Goal: Task Accomplishment & Management: Use online tool/utility

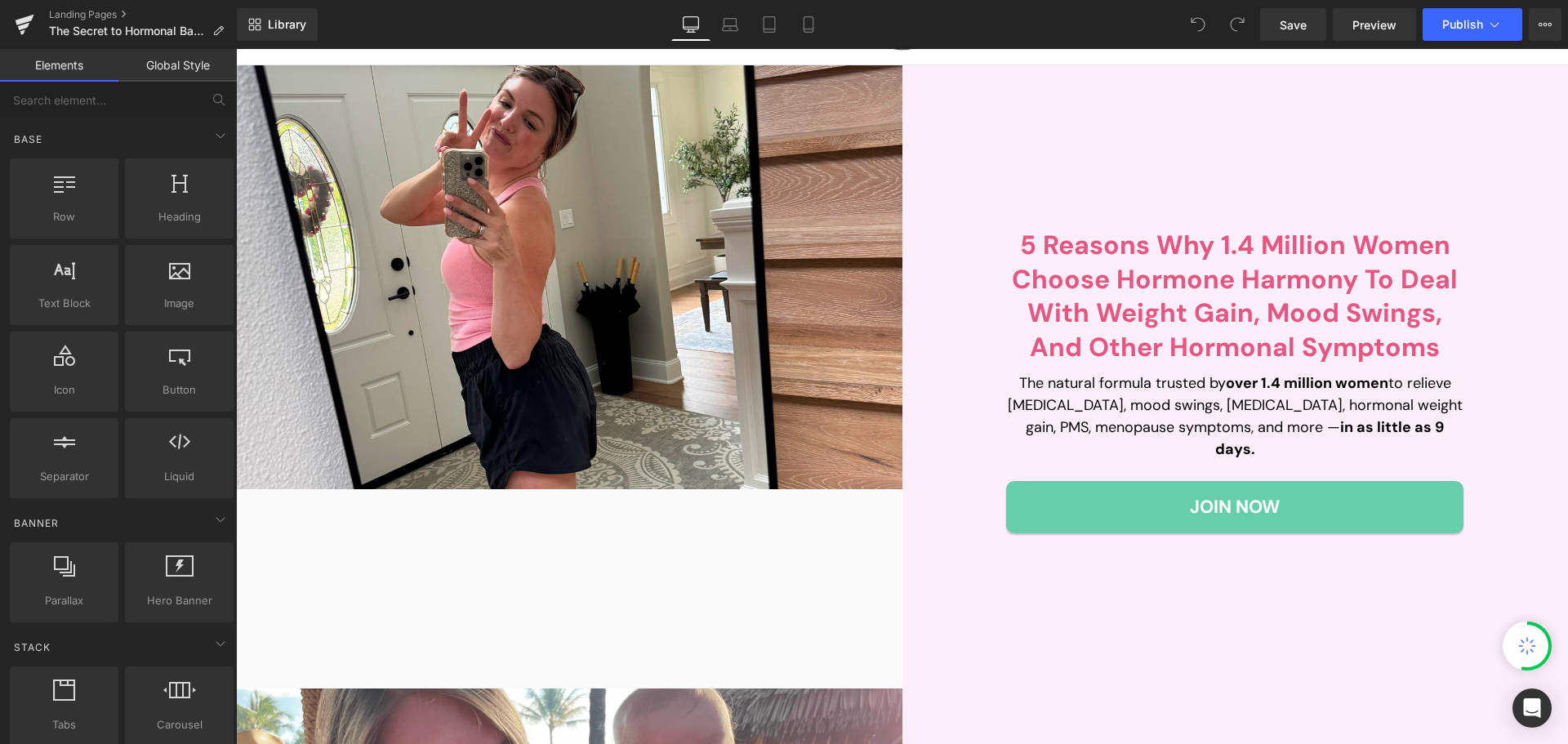
scroll to position [490, 0]
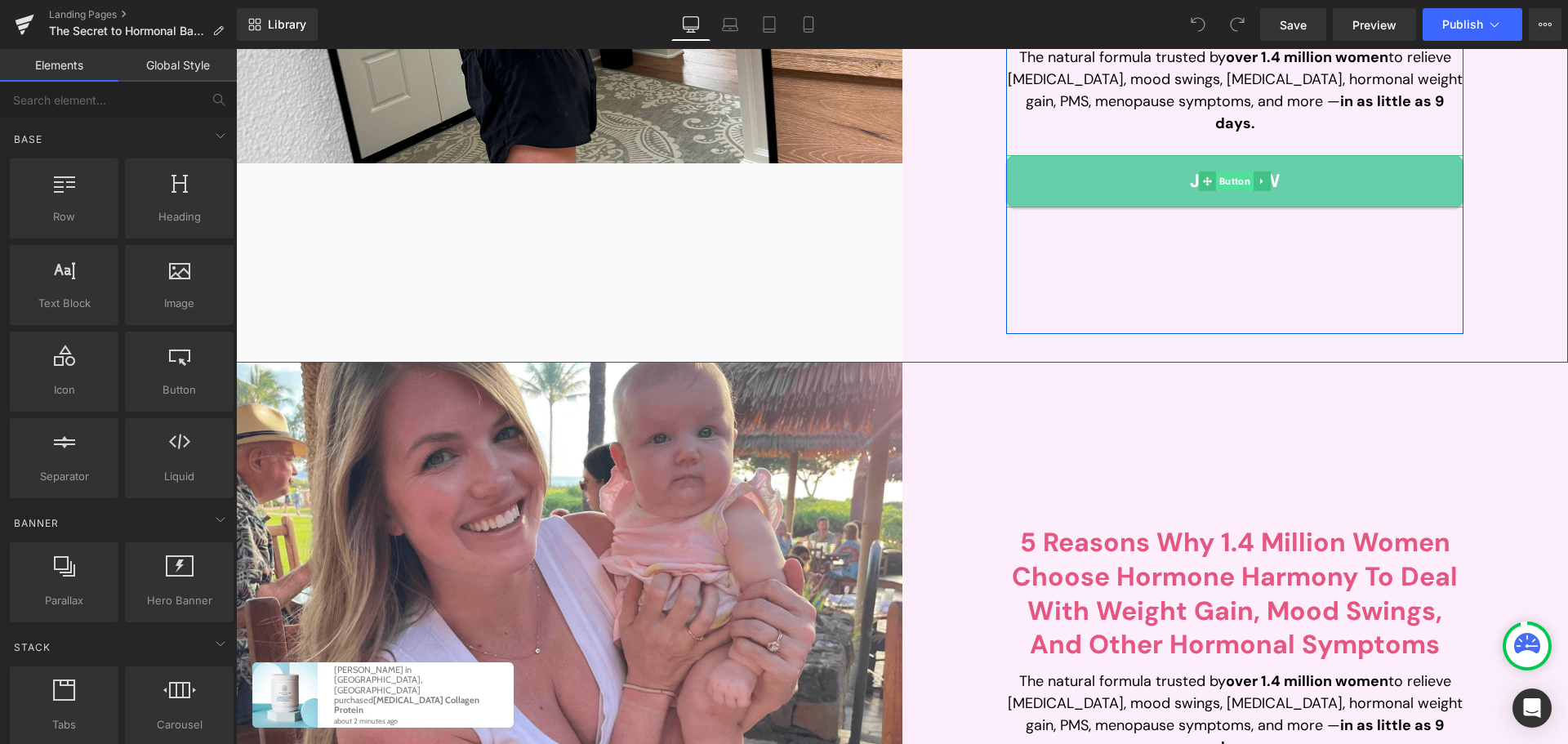
click at [1227, 173] on span "Button" at bounding box center [1234, 181] width 37 height 20
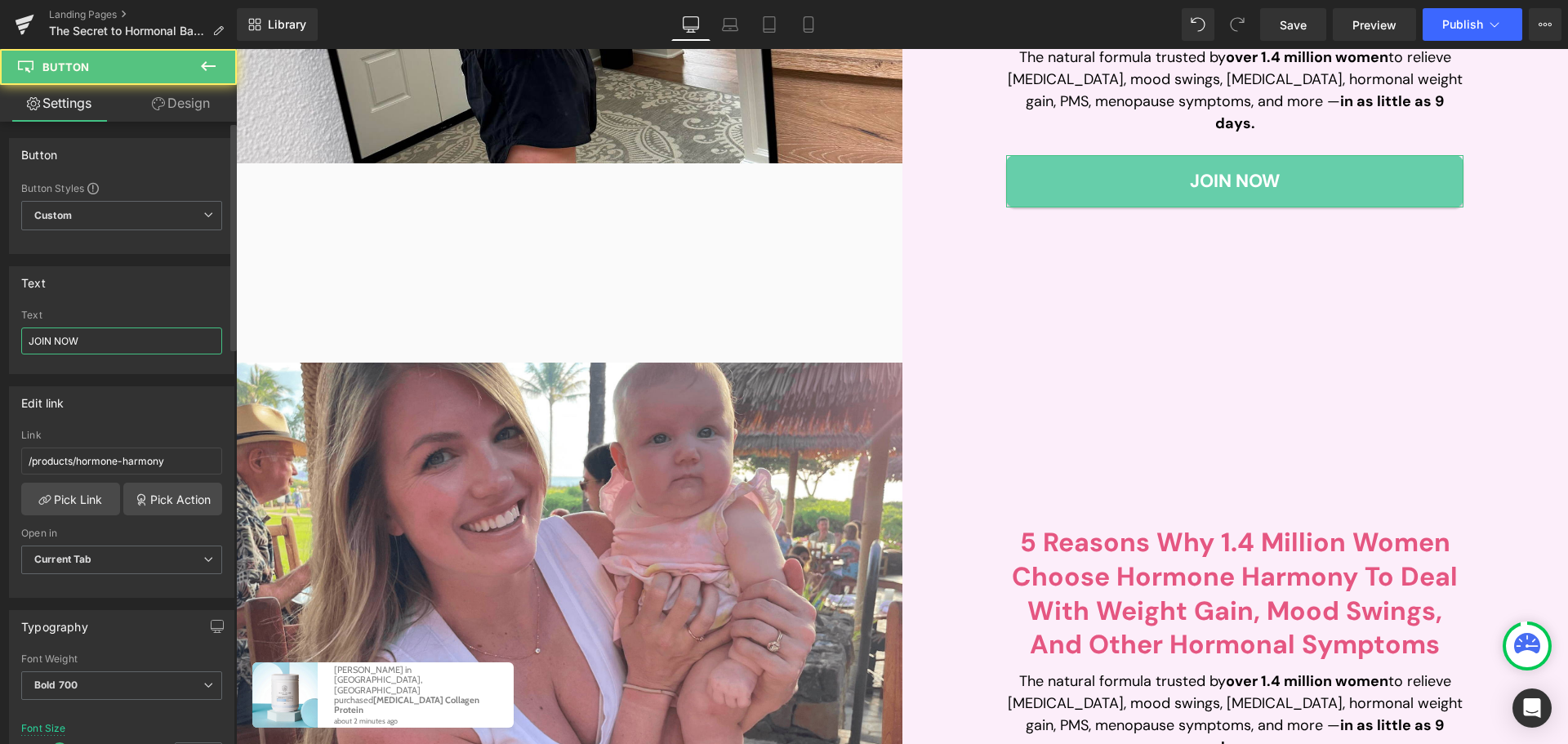
click at [126, 352] on input "JOIN NOW" at bounding box center [121, 341] width 201 height 27
paste input "Discover Now"
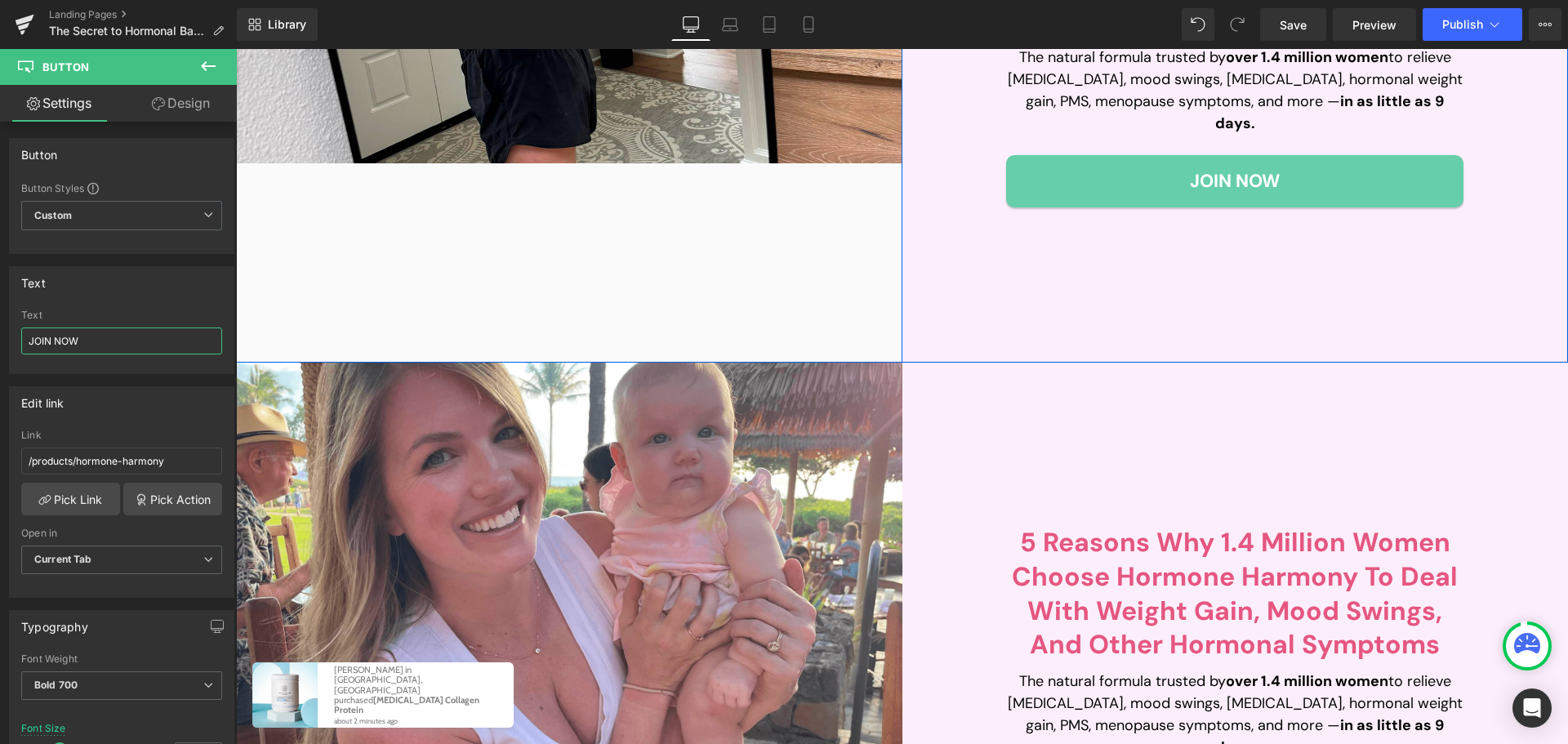
type input "Discover Now"
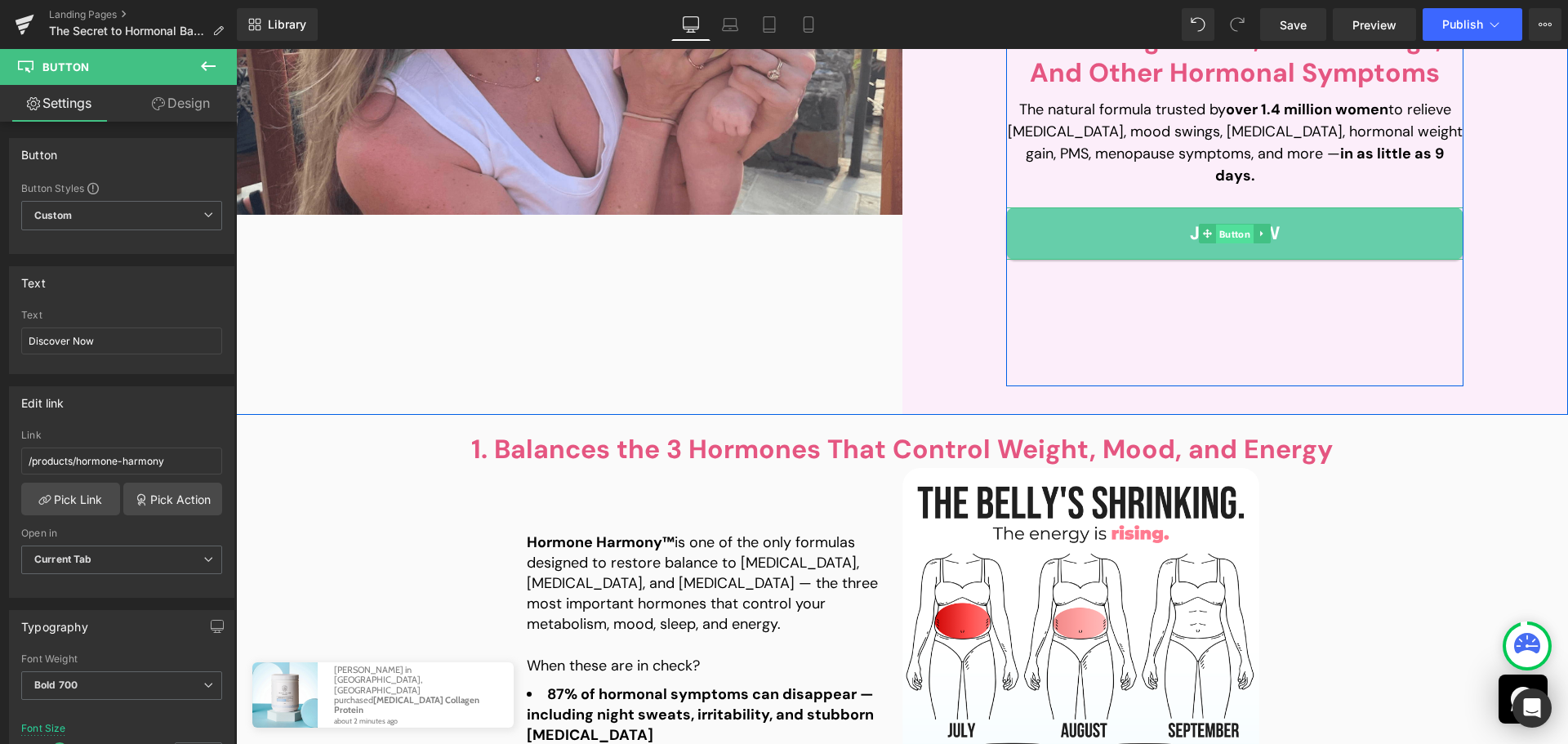
click at [1216, 225] on span "Button" at bounding box center [1234, 234] width 37 height 20
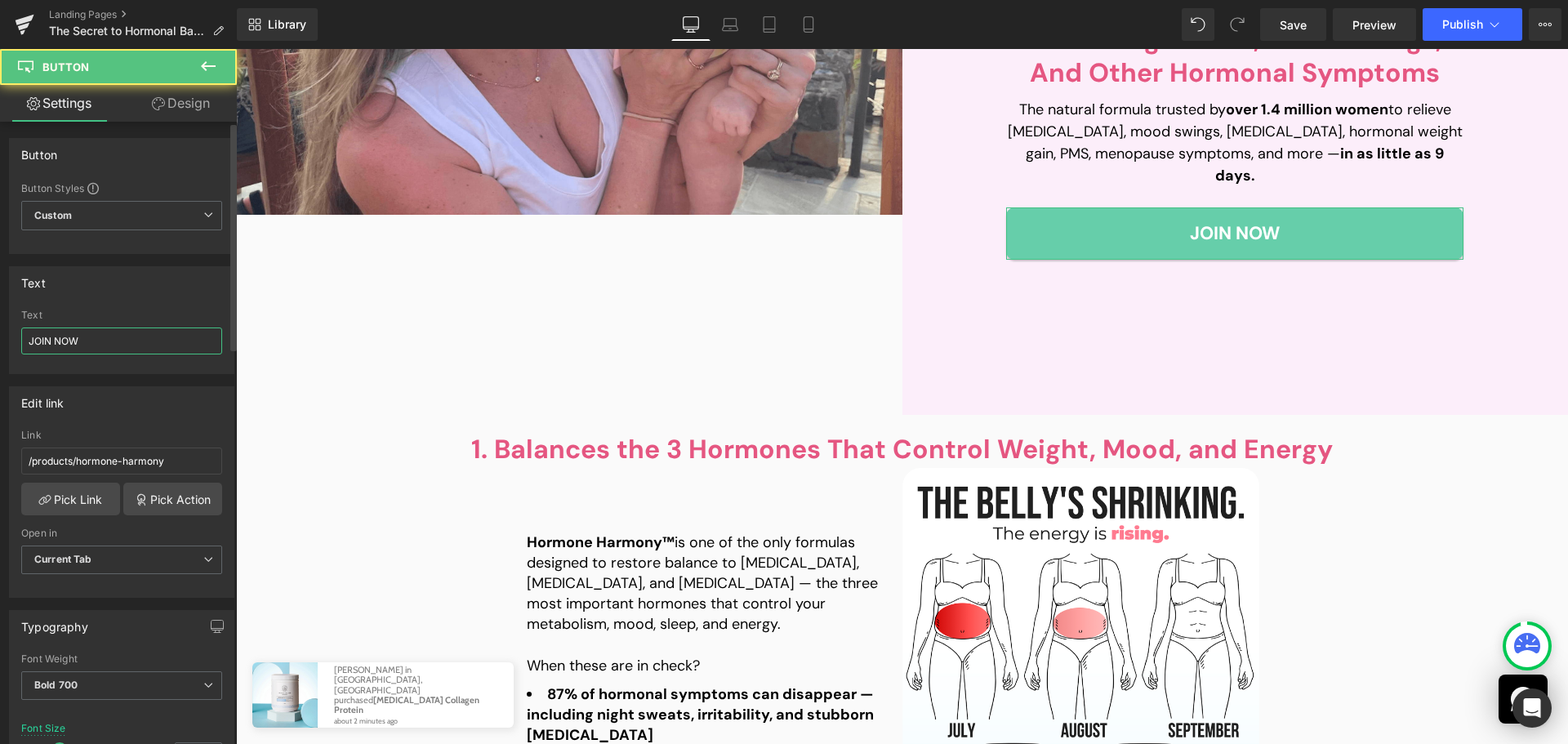
click at [145, 344] on input "JOIN NOW" at bounding box center [121, 341] width 201 height 27
paste input "Discover Now"
type input "Discover Now"
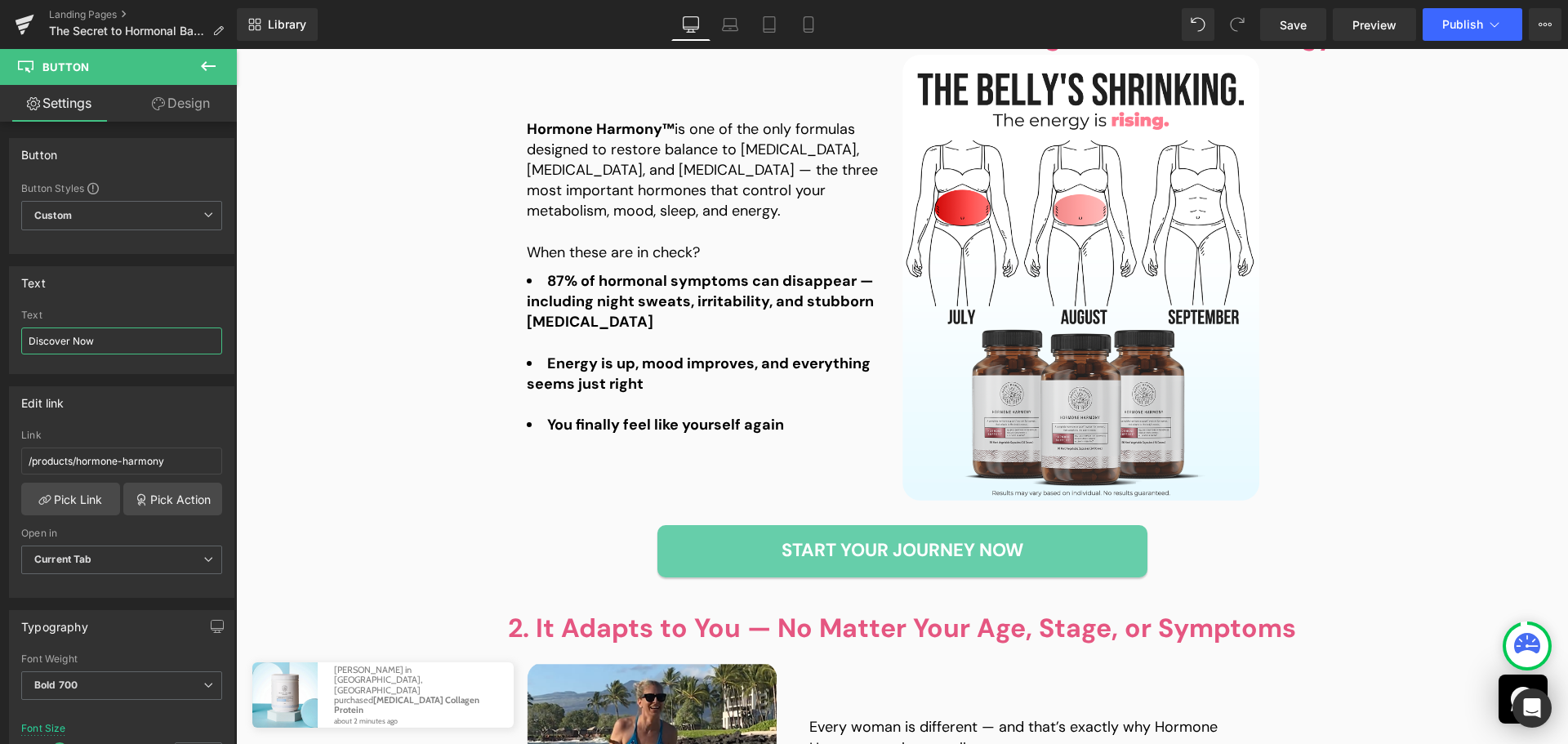
scroll to position [1552, 0]
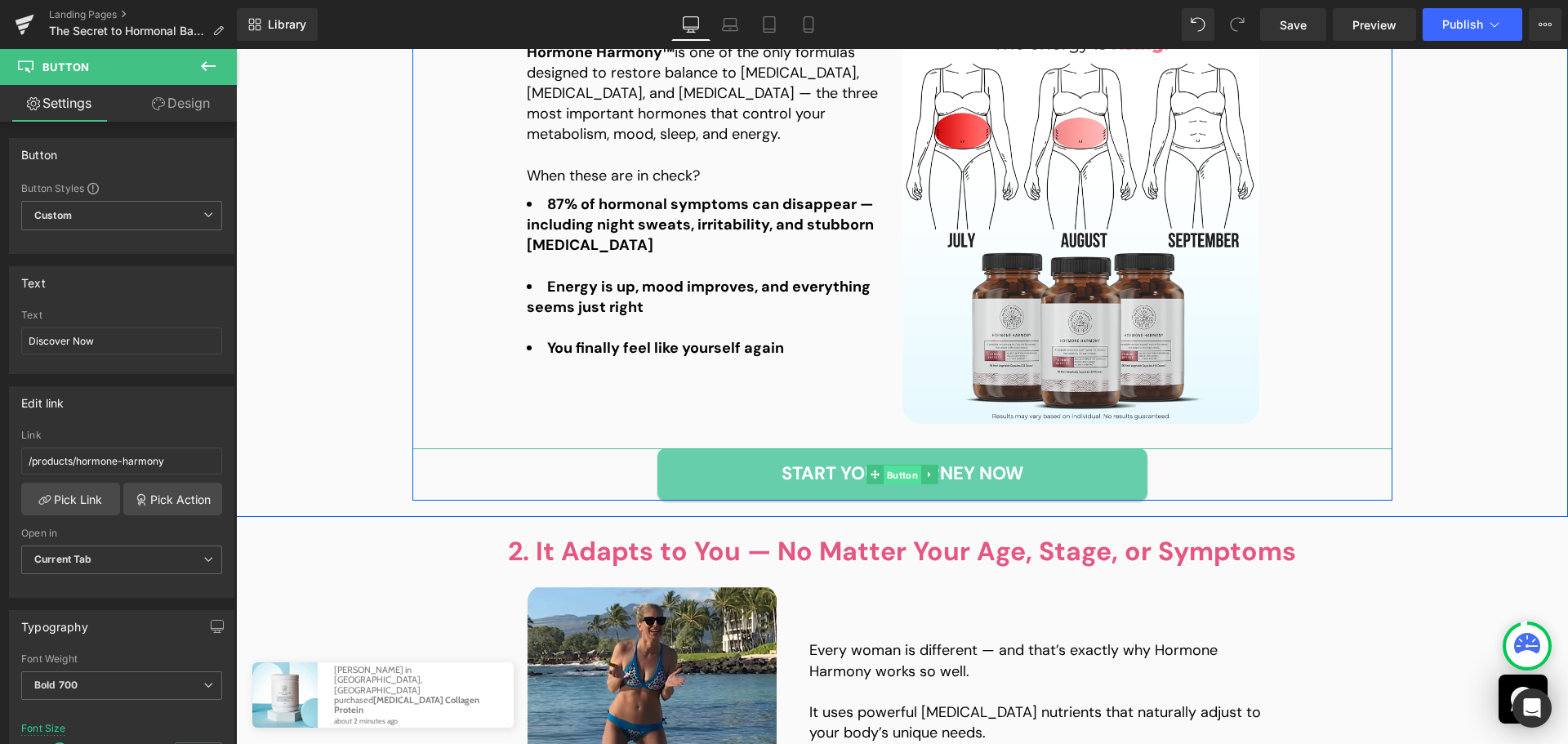
click at [896, 474] on span "Button" at bounding box center [902, 474] width 37 height 20
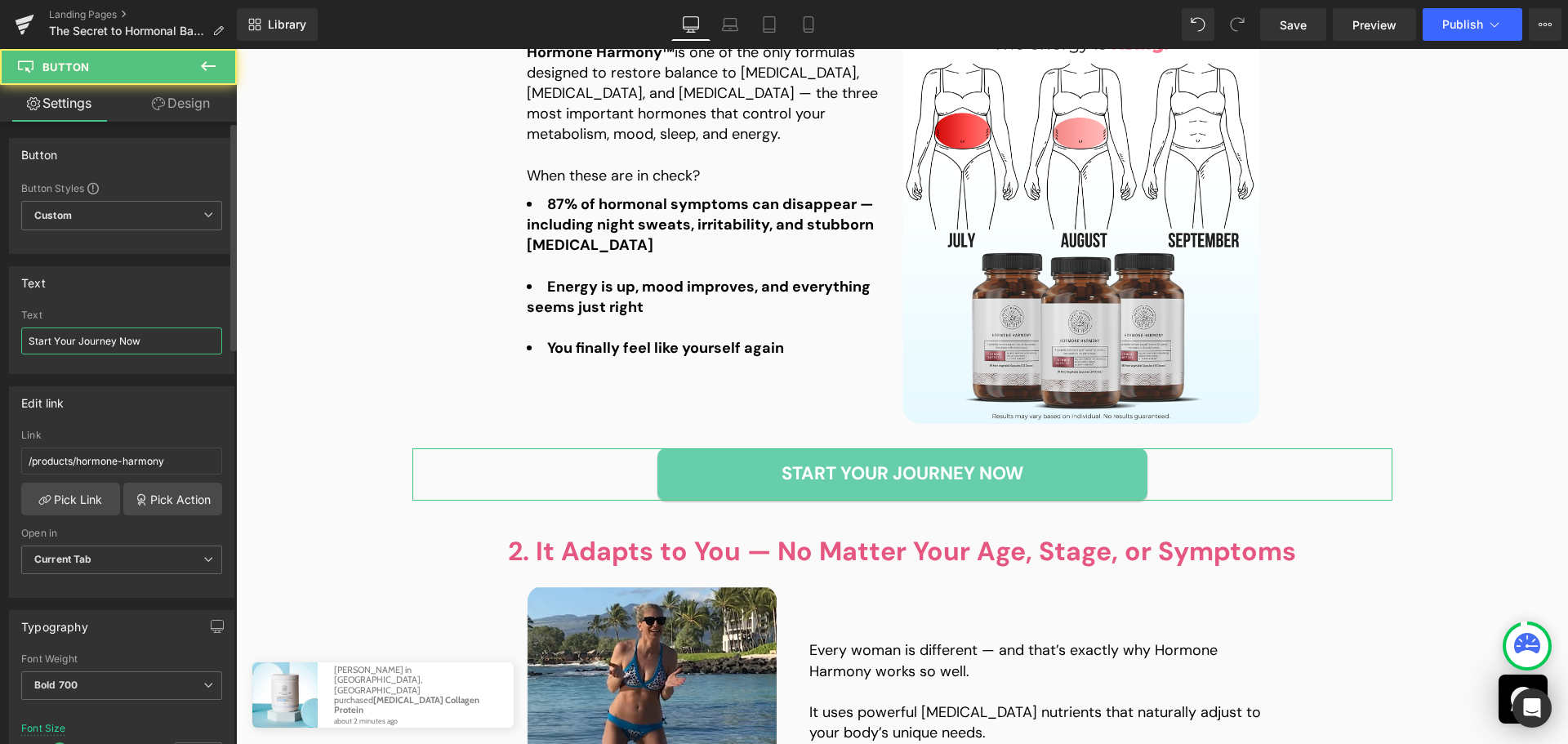
click at [130, 336] on input "Start Your Journey Now" at bounding box center [121, 341] width 201 height 27
paste input "Discover"
type input "Discover Now"
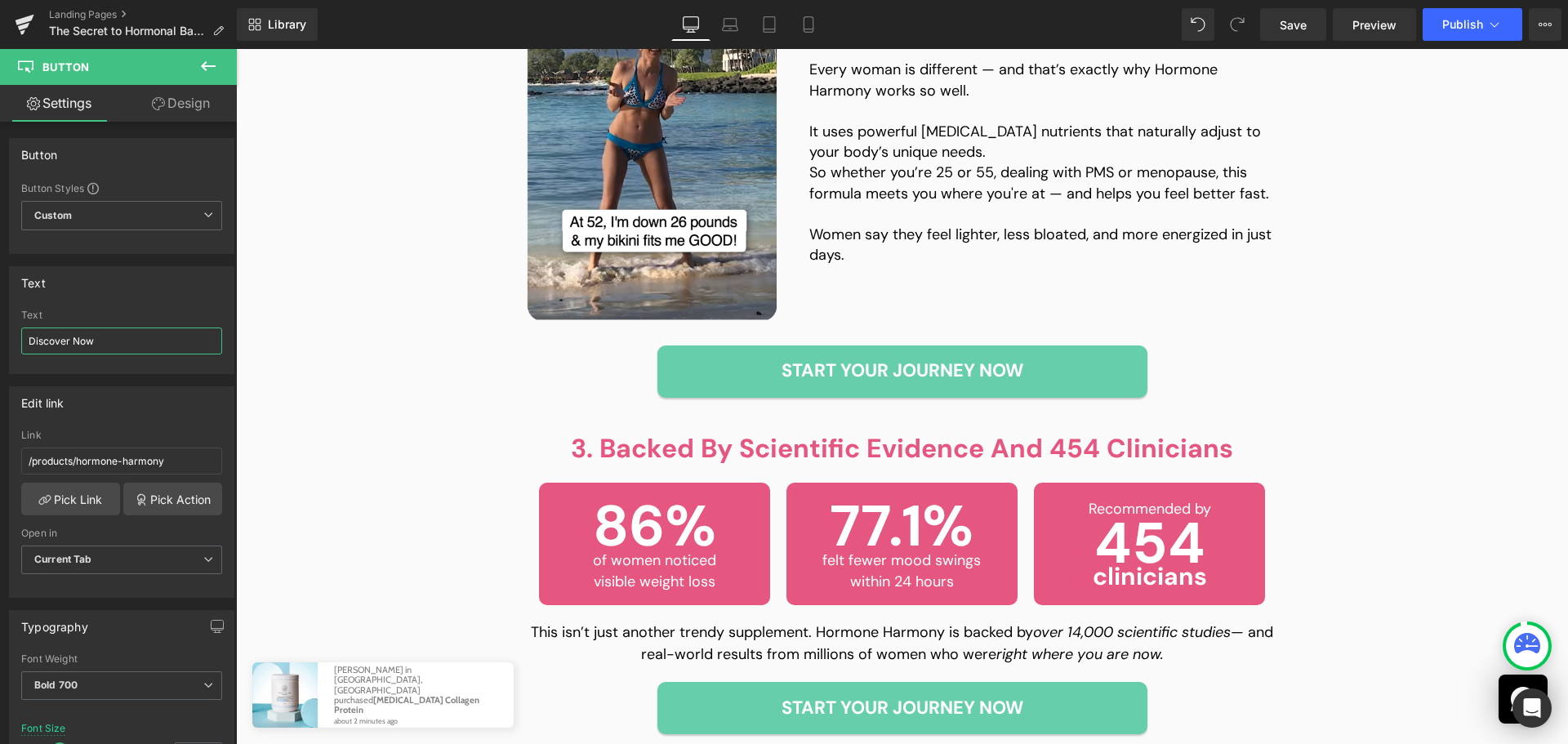
scroll to position [2287, 0]
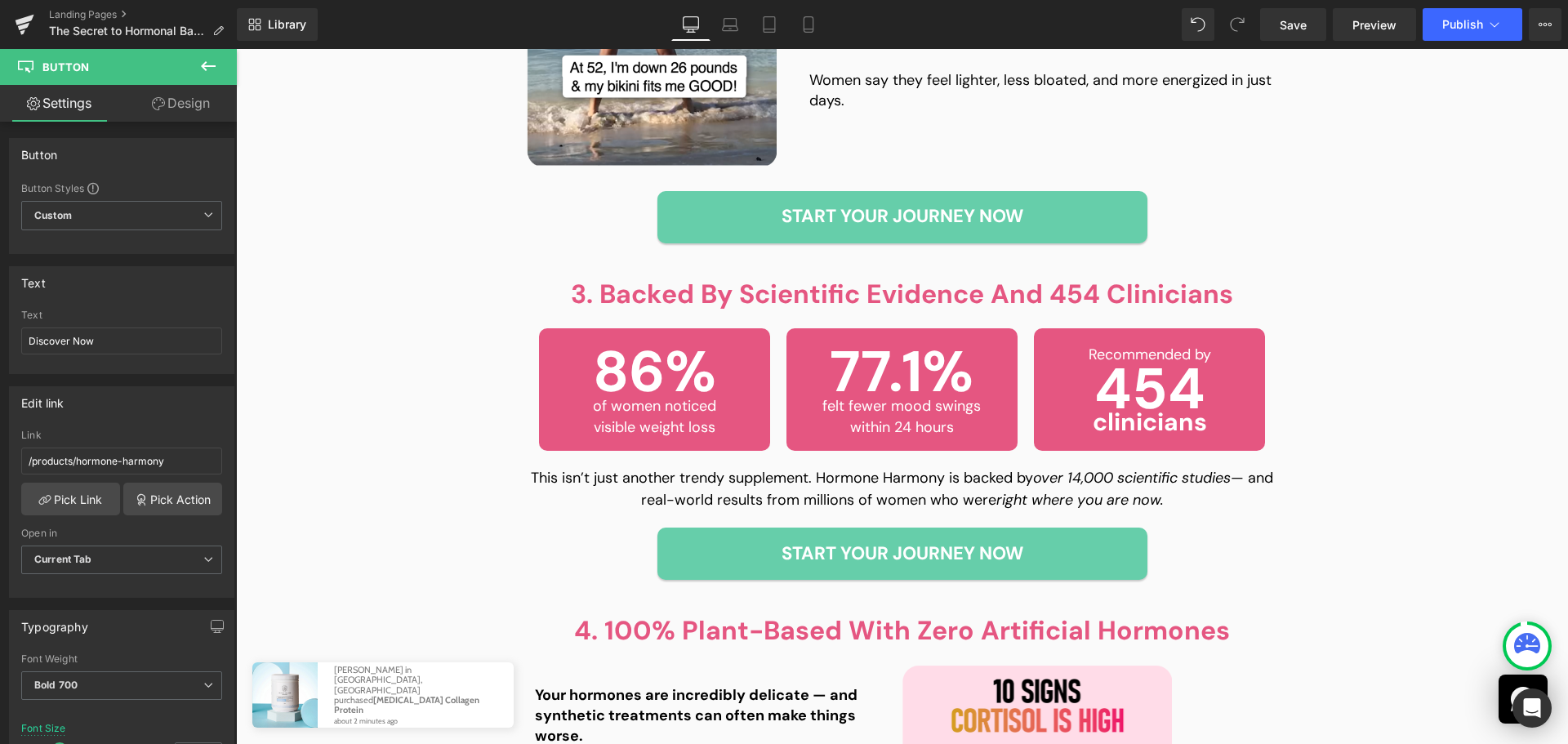
click at [899, 216] on div "Start Your Journey Now Button" at bounding box center [902, 217] width 980 height 52
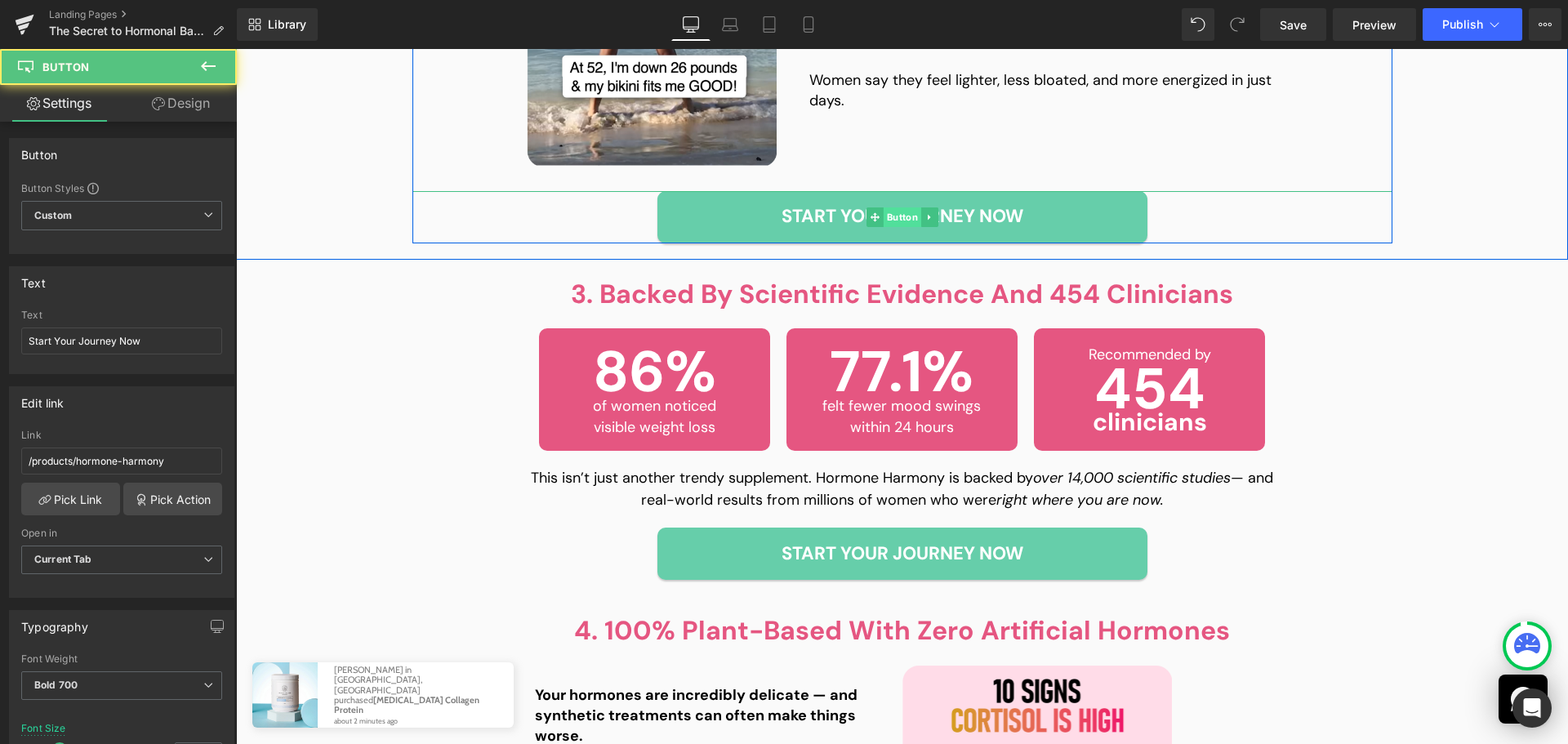
click at [897, 220] on span "Button" at bounding box center [902, 217] width 37 height 20
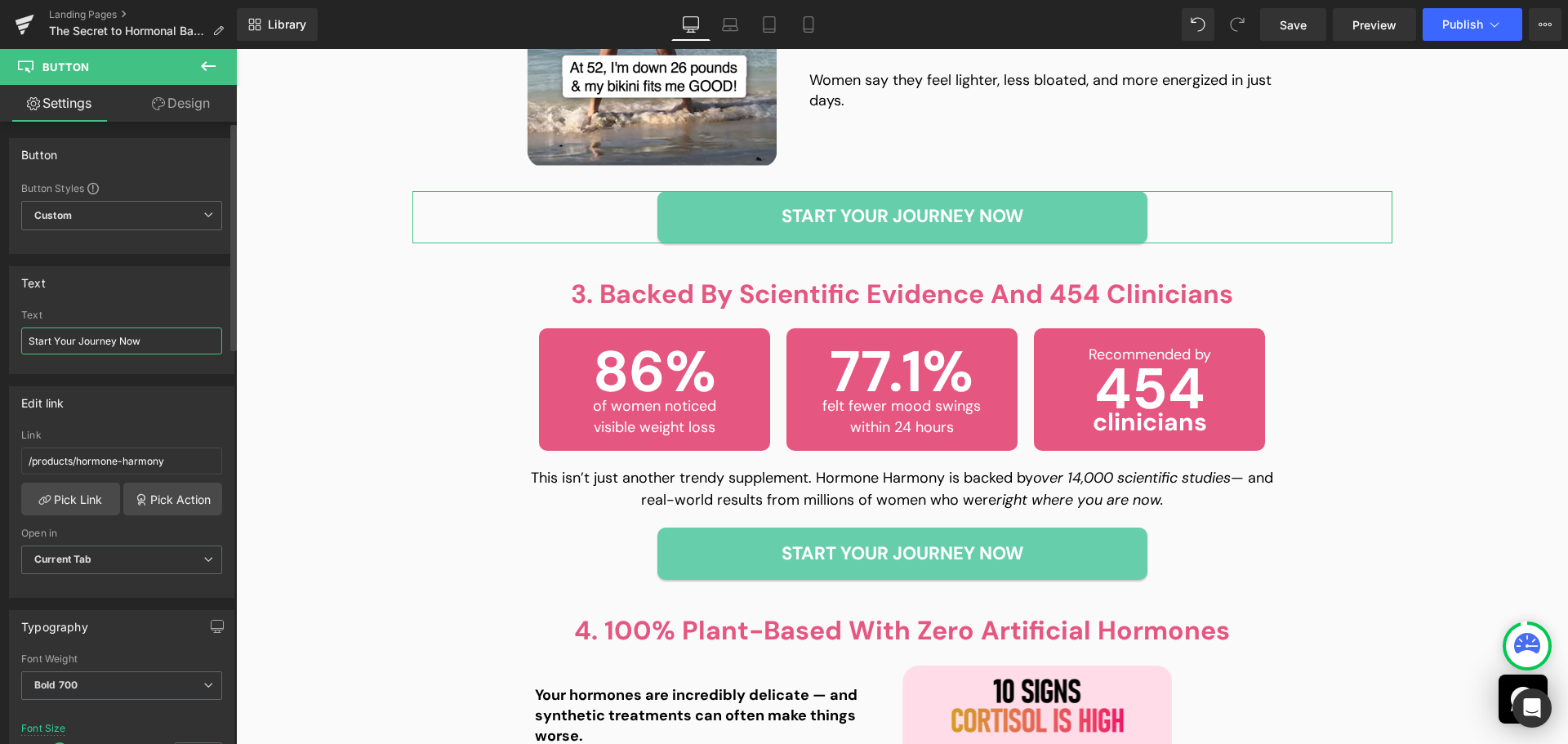
click at [166, 342] on input "Start Your Journey Now" at bounding box center [121, 341] width 201 height 27
paste input "Discover"
type input "Discover Now"
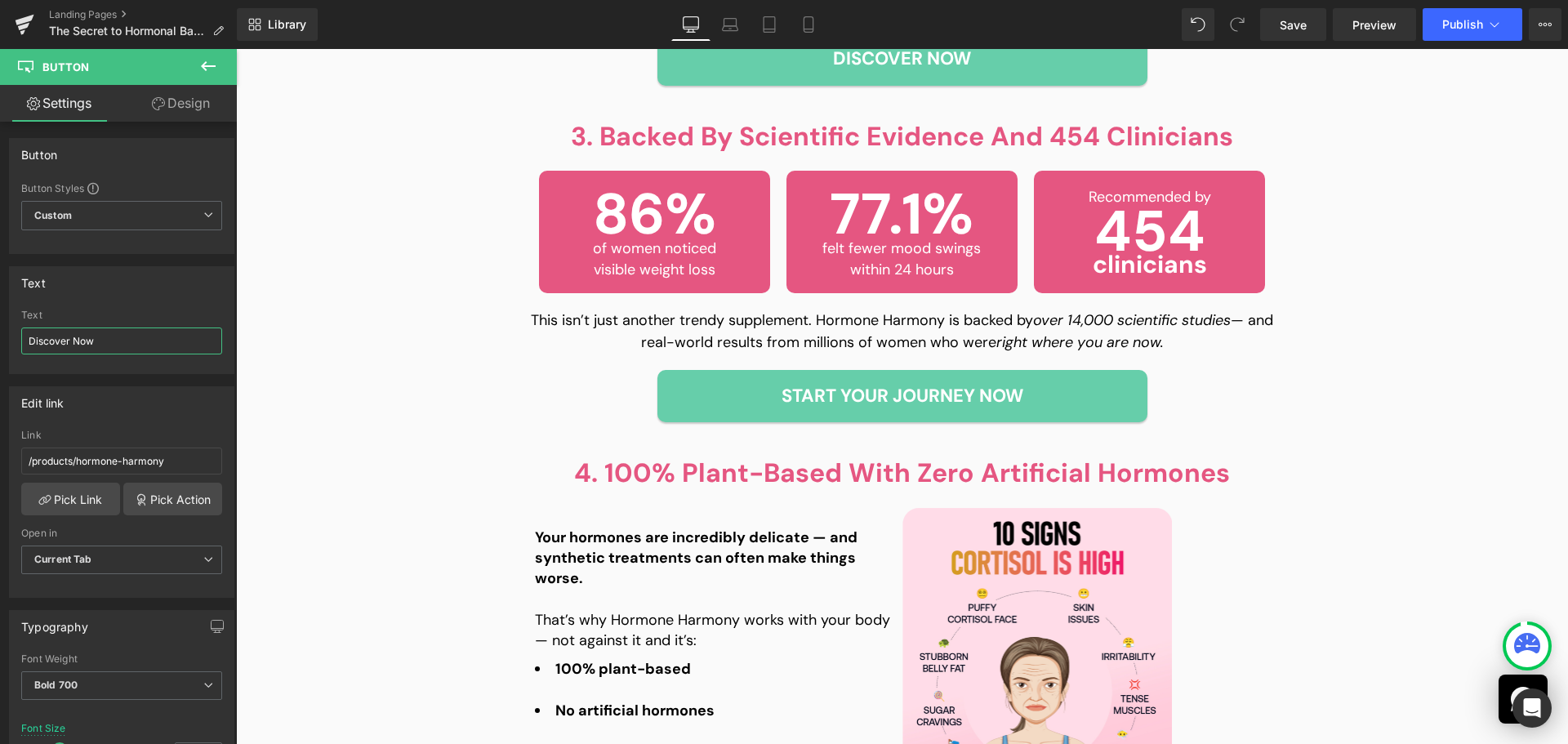
scroll to position [2451, 0]
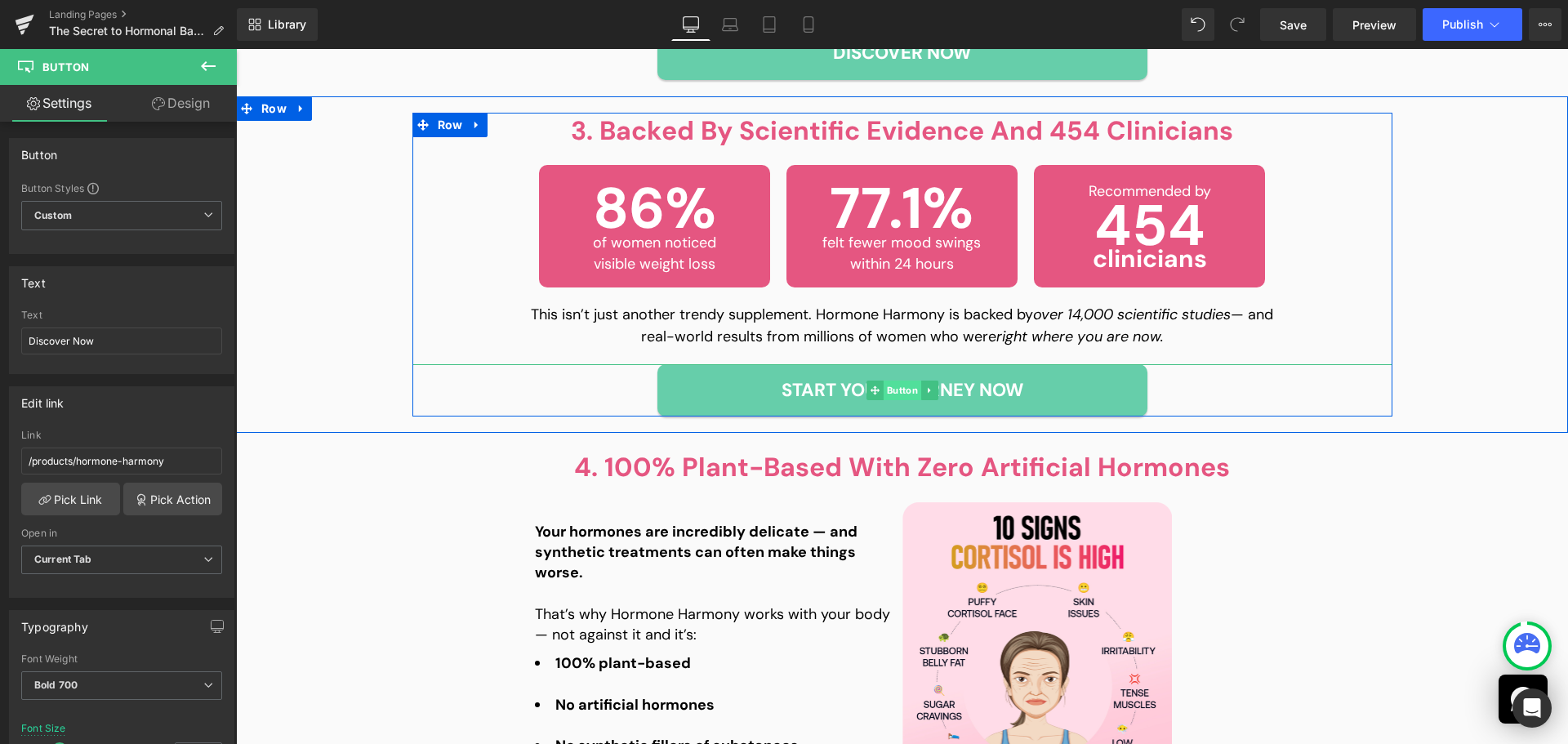
click at [903, 389] on span "Button" at bounding box center [902, 390] width 37 height 20
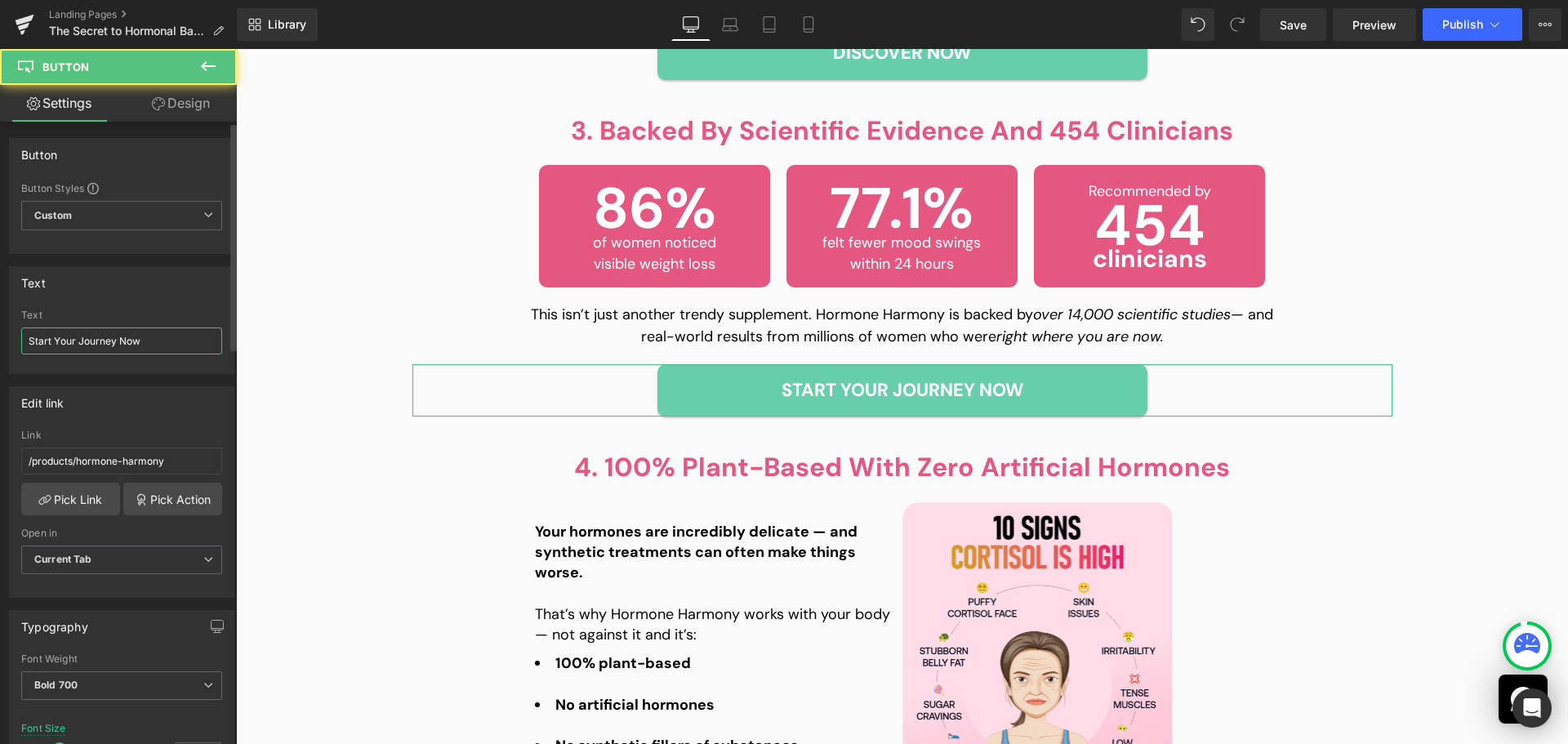
click at [131, 344] on input "Start Your Journey Now" at bounding box center [121, 341] width 201 height 27
paste input "Discover"
type input "Discover Now"
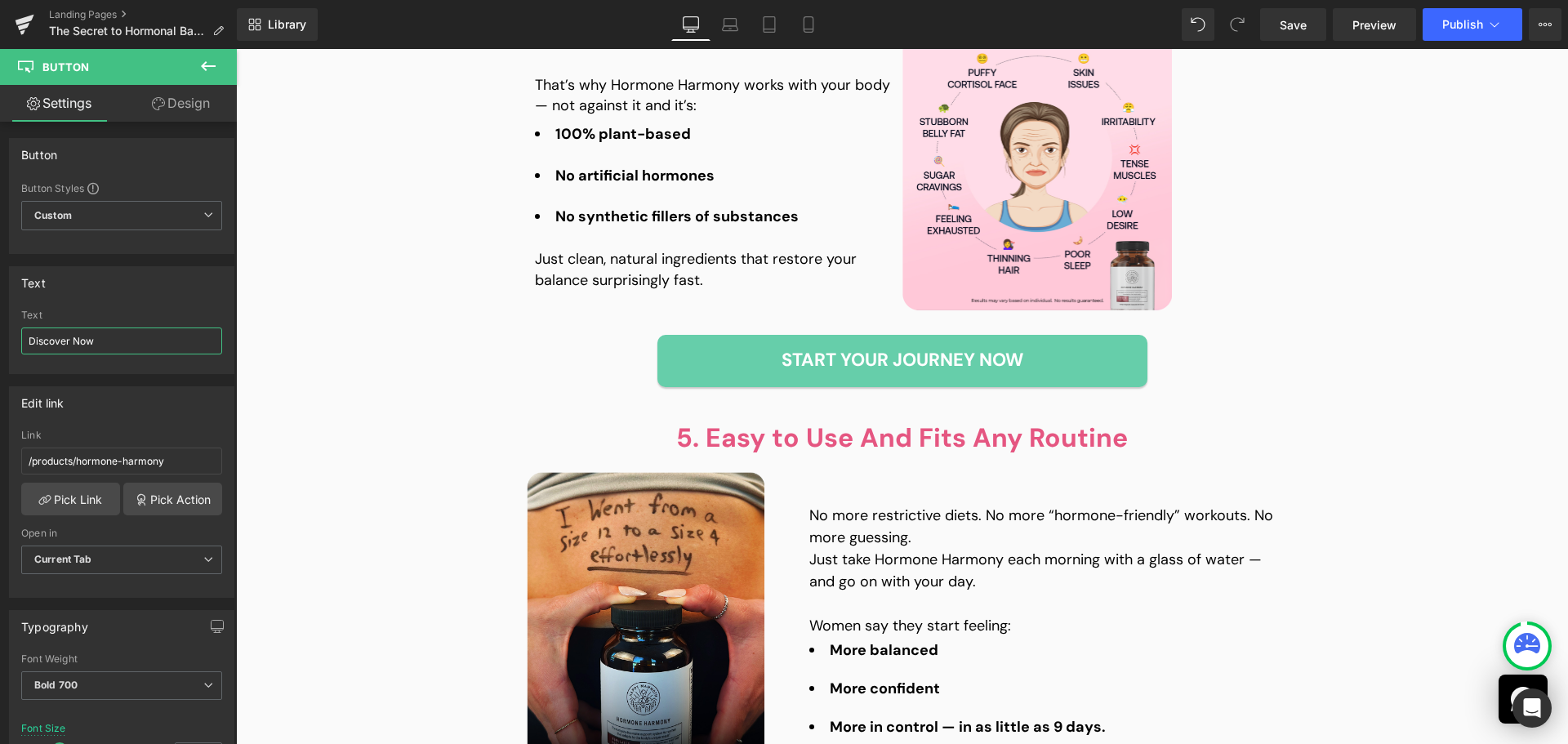
scroll to position [3104, 0]
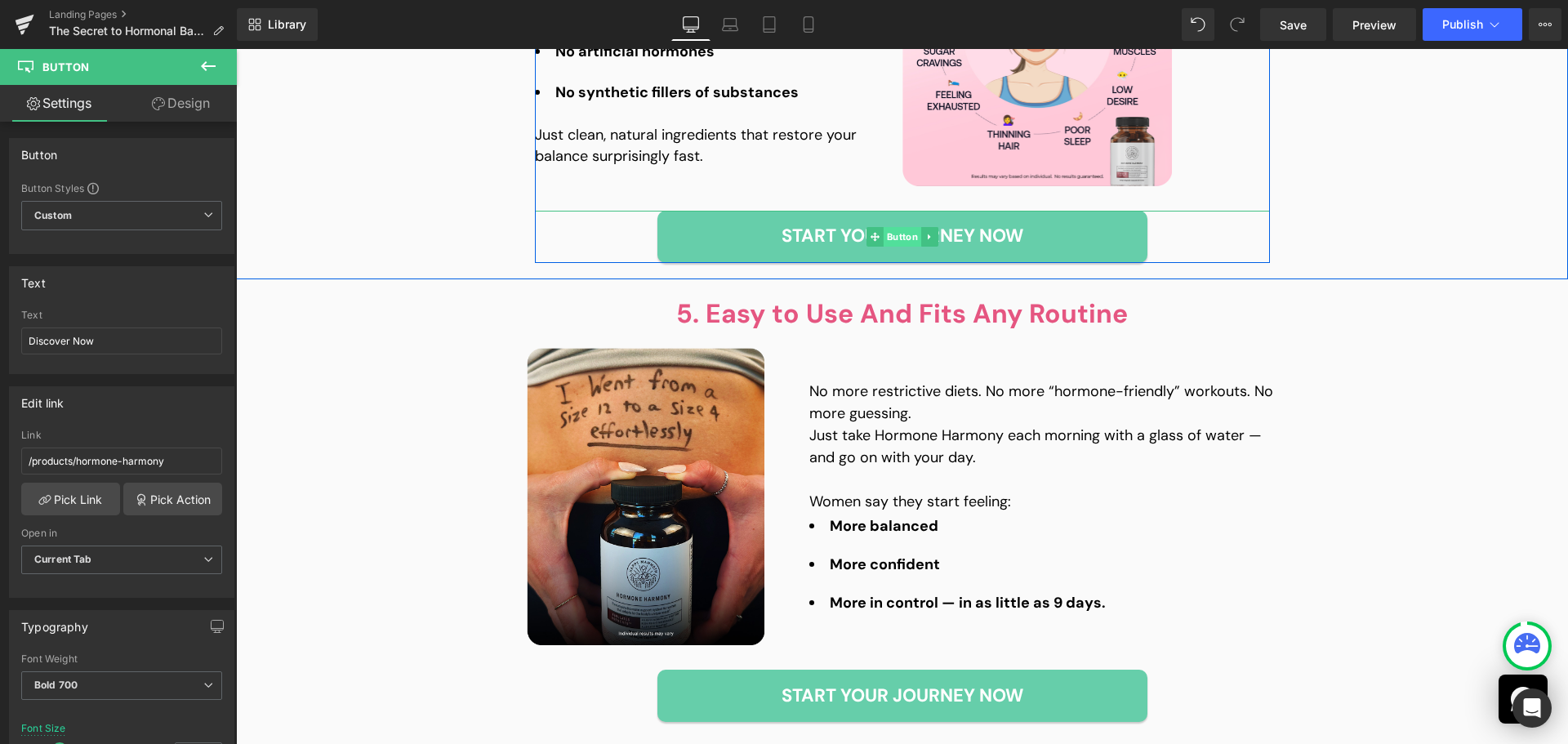
click at [896, 229] on span "Button" at bounding box center [902, 237] width 37 height 20
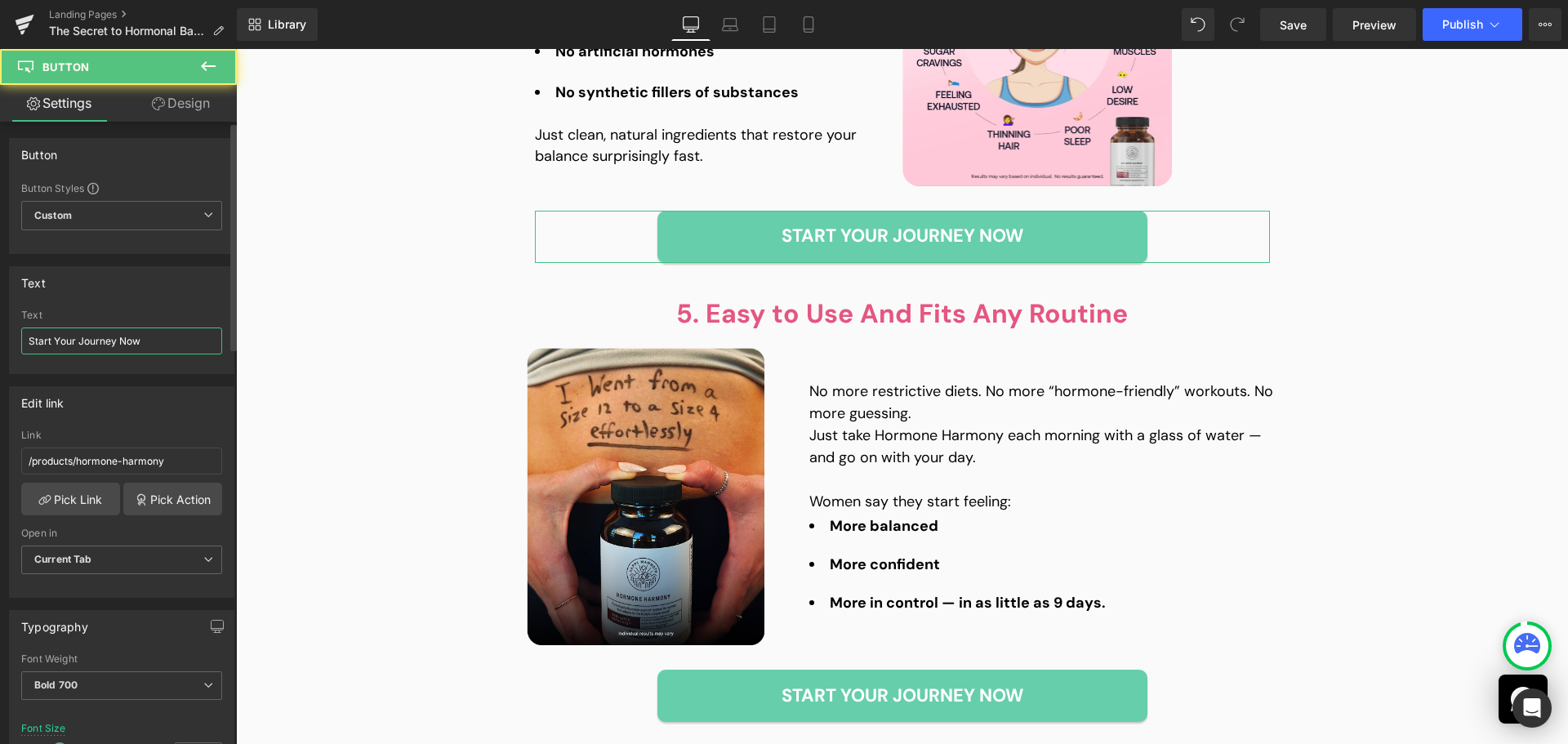
click at [178, 335] on input "Start Your Journey Now" at bounding box center [121, 341] width 201 height 27
paste input "Discover"
type input "Discover Now"
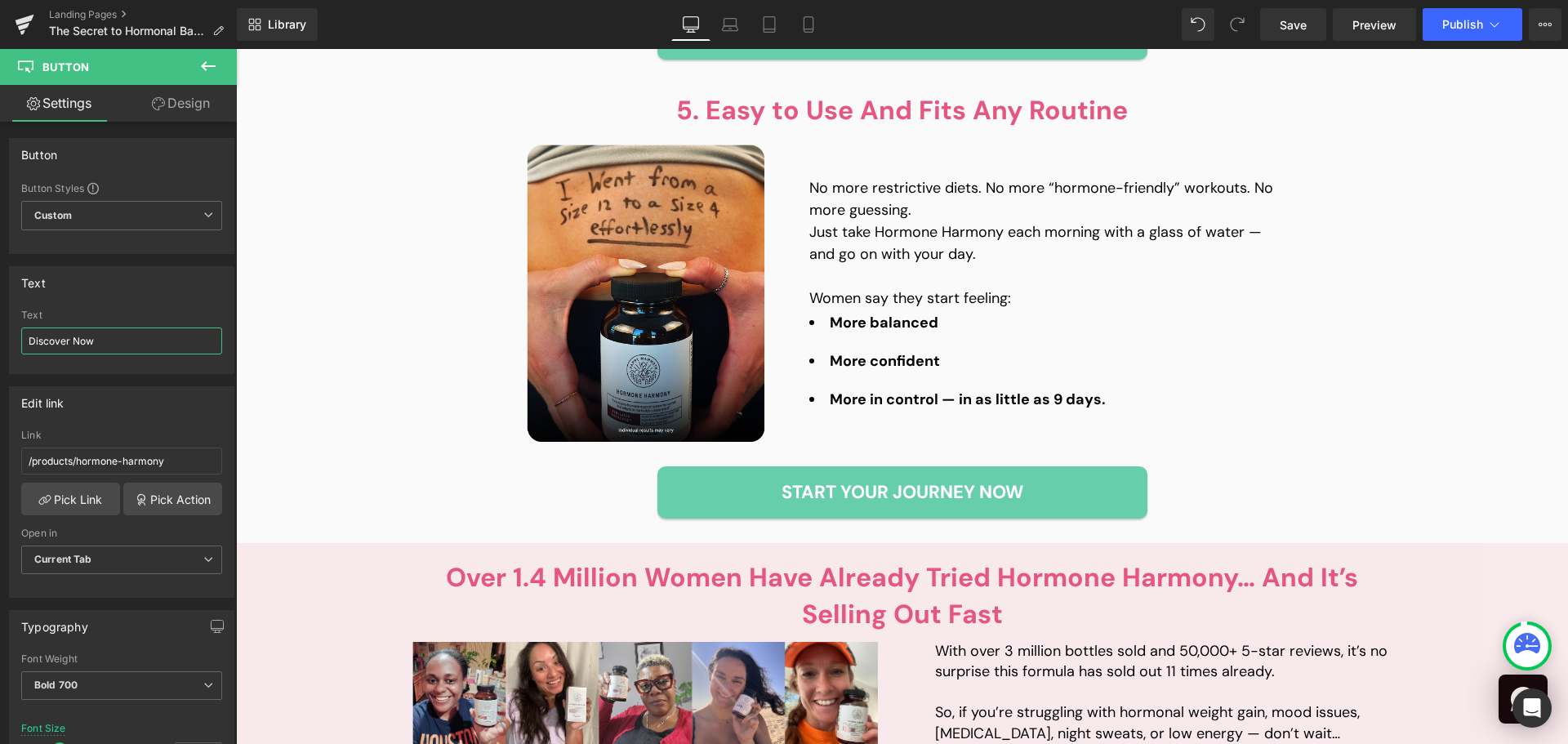
scroll to position [3513, 0]
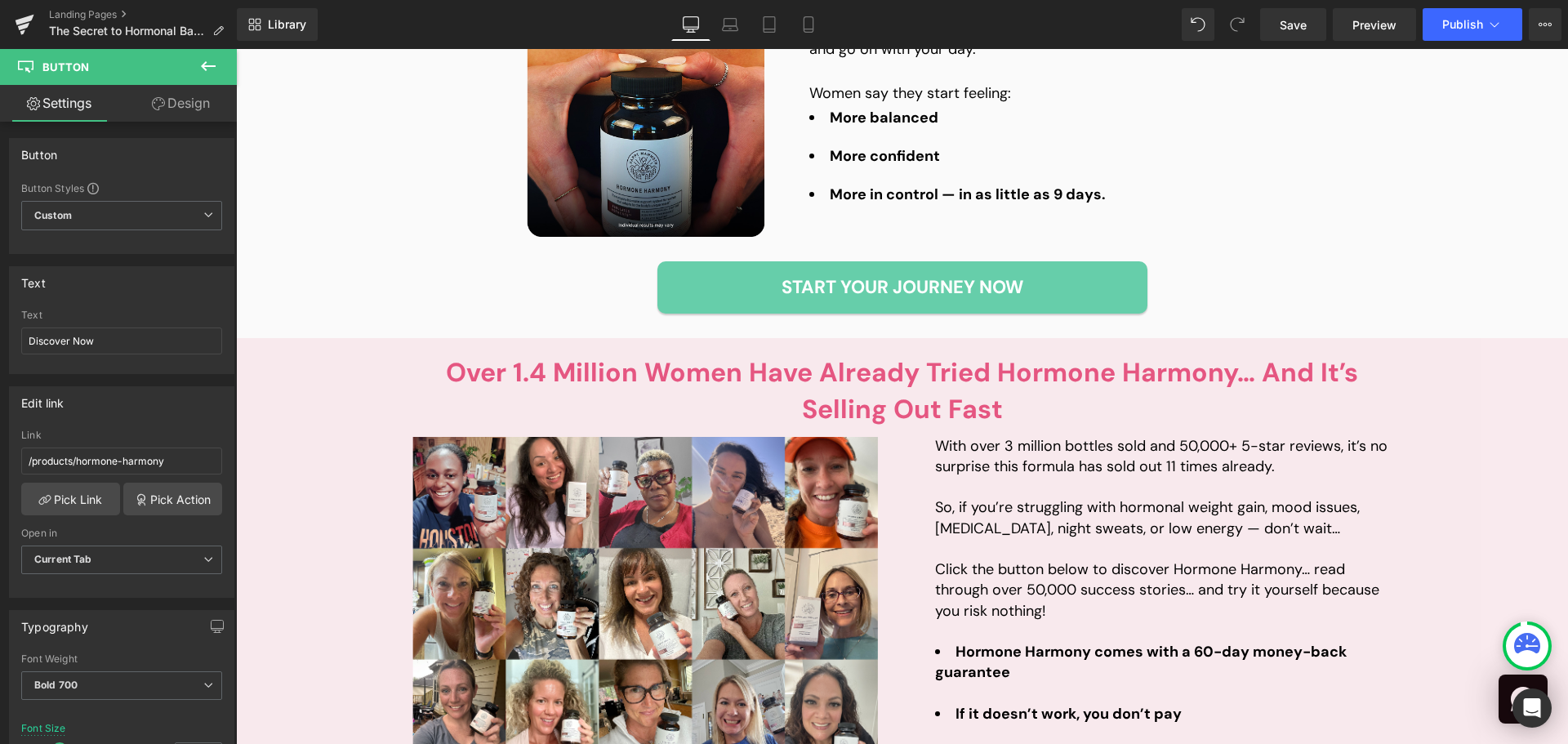
click at [897, 284] on div "Start Your Journey Now Button" at bounding box center [902, 287] width 980 height 52
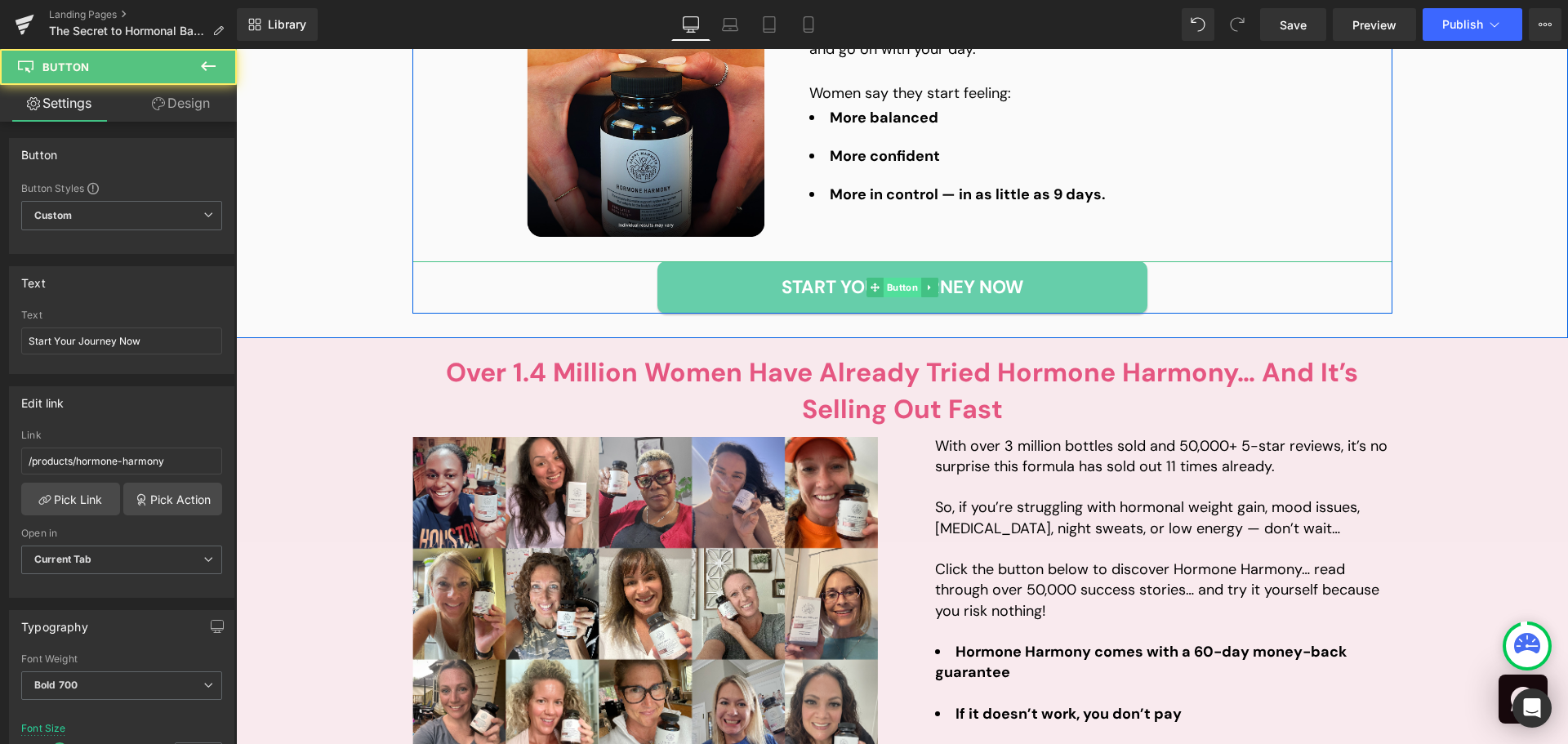
click at [887, 292] on span "Button" at bounding box center [902, 287] width 37 height 20
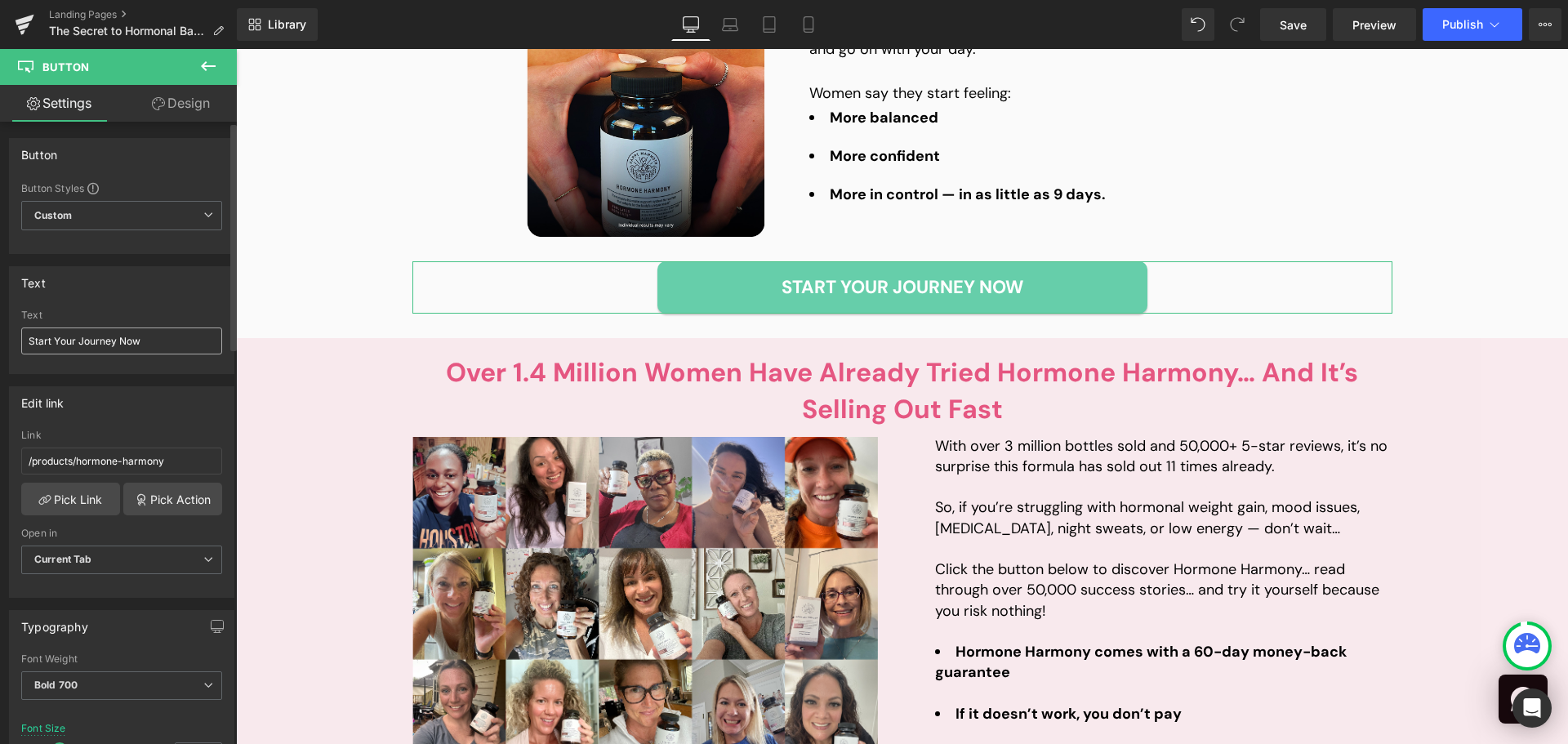
click at [159, 354] on input "Start Your Journey Now" at bounding box center [121, 341] width 201 height 27
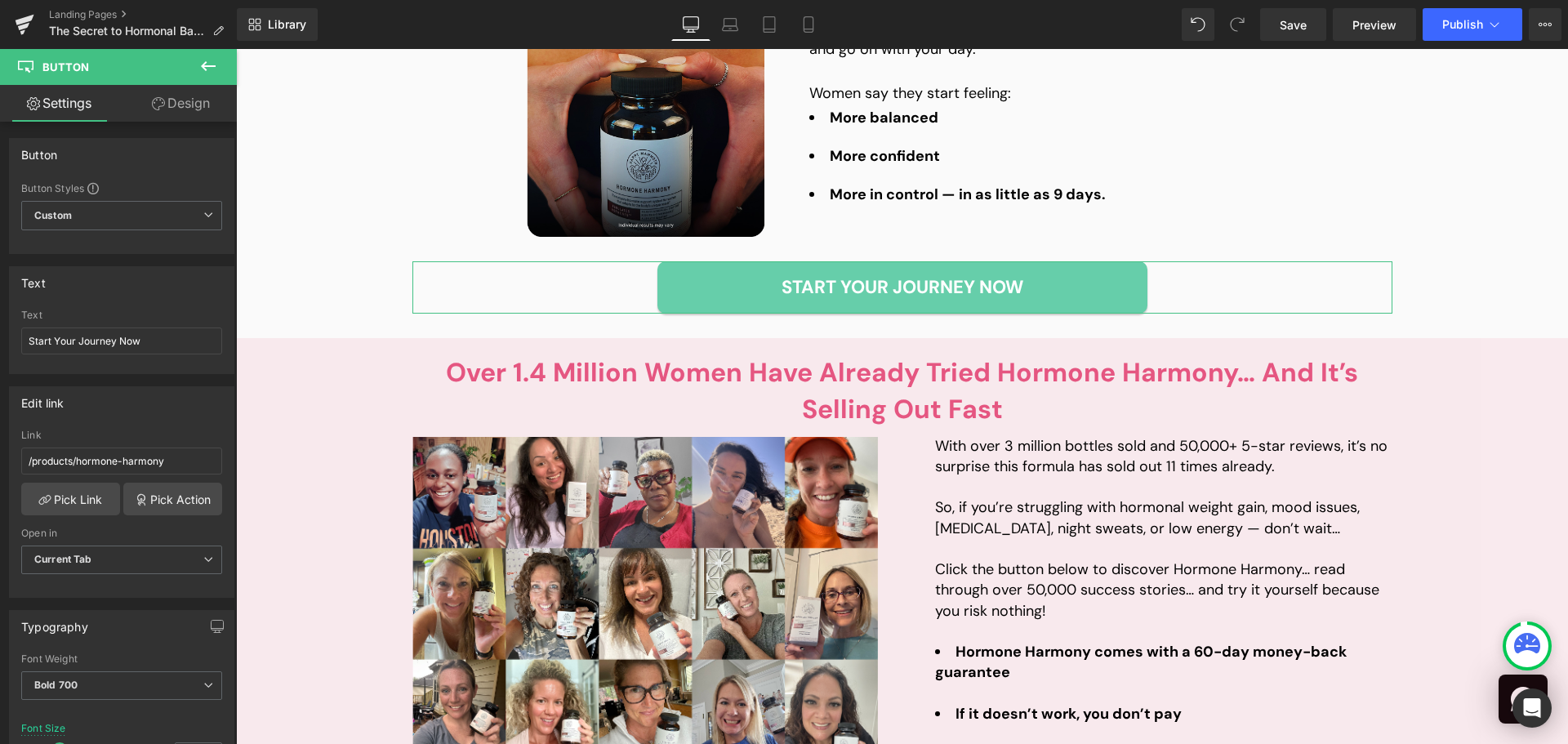
type input "Discover Now"
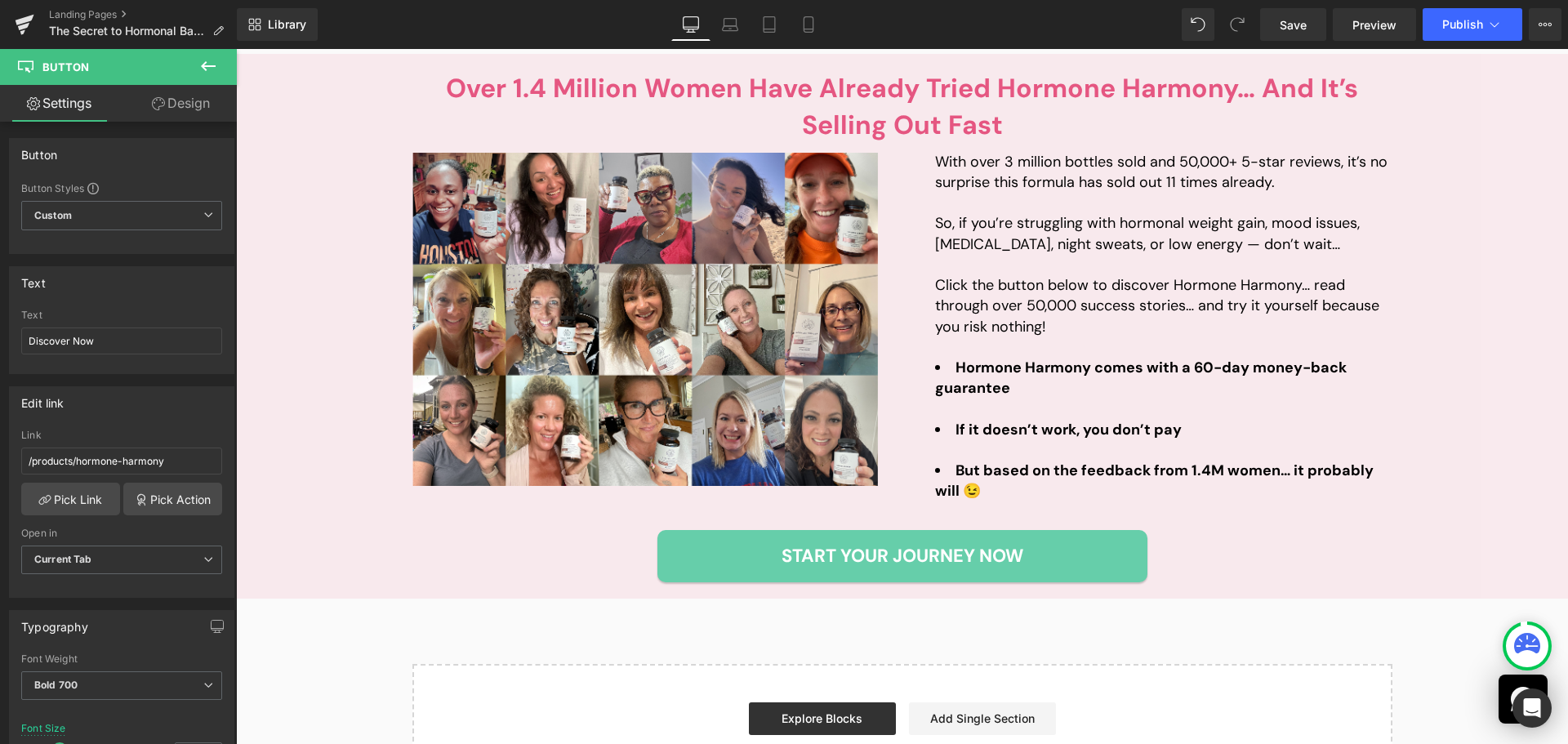
scroll to position [4084, 0]
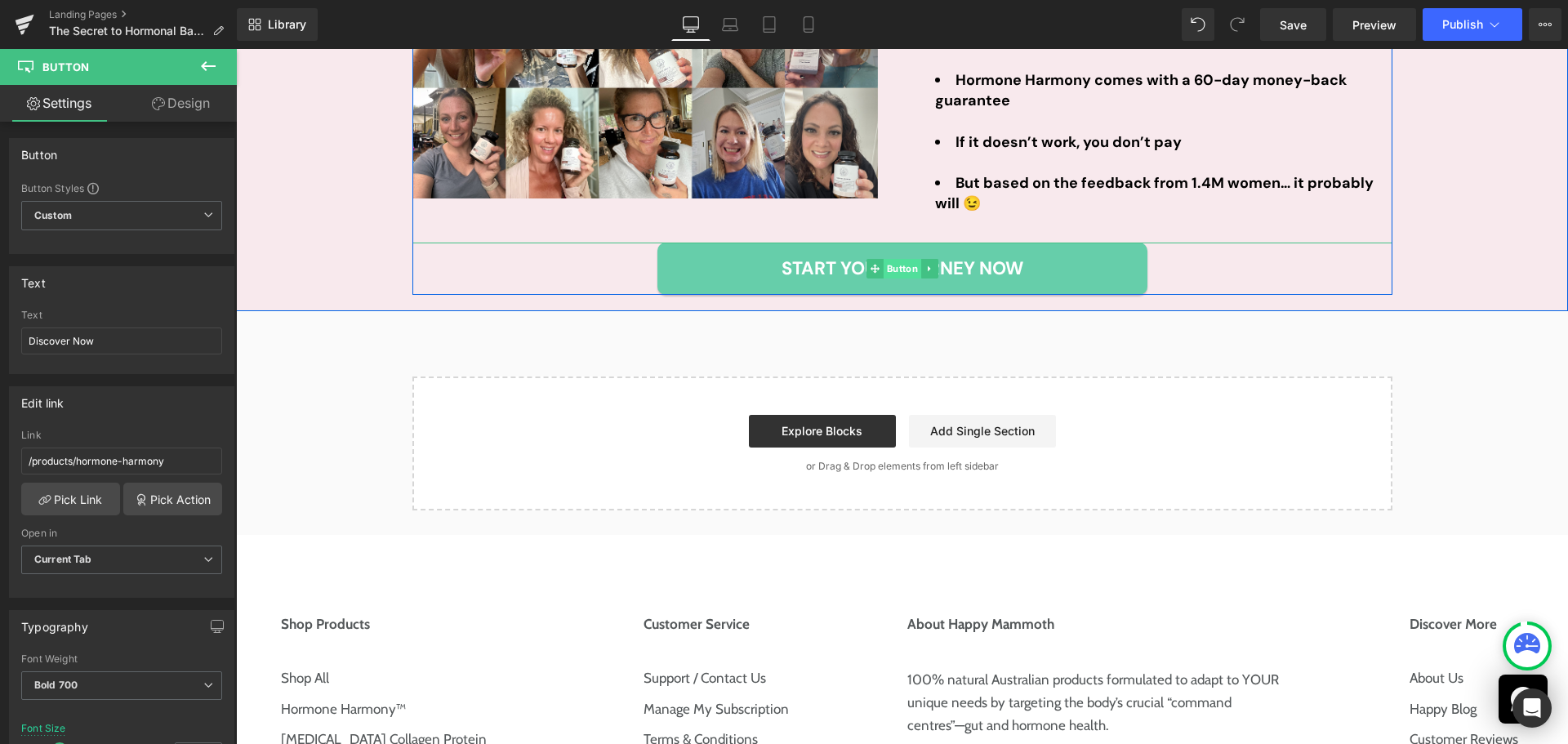
click at [904, 267] on span "Button" at bounding box center [902, 268] width 37 height 20
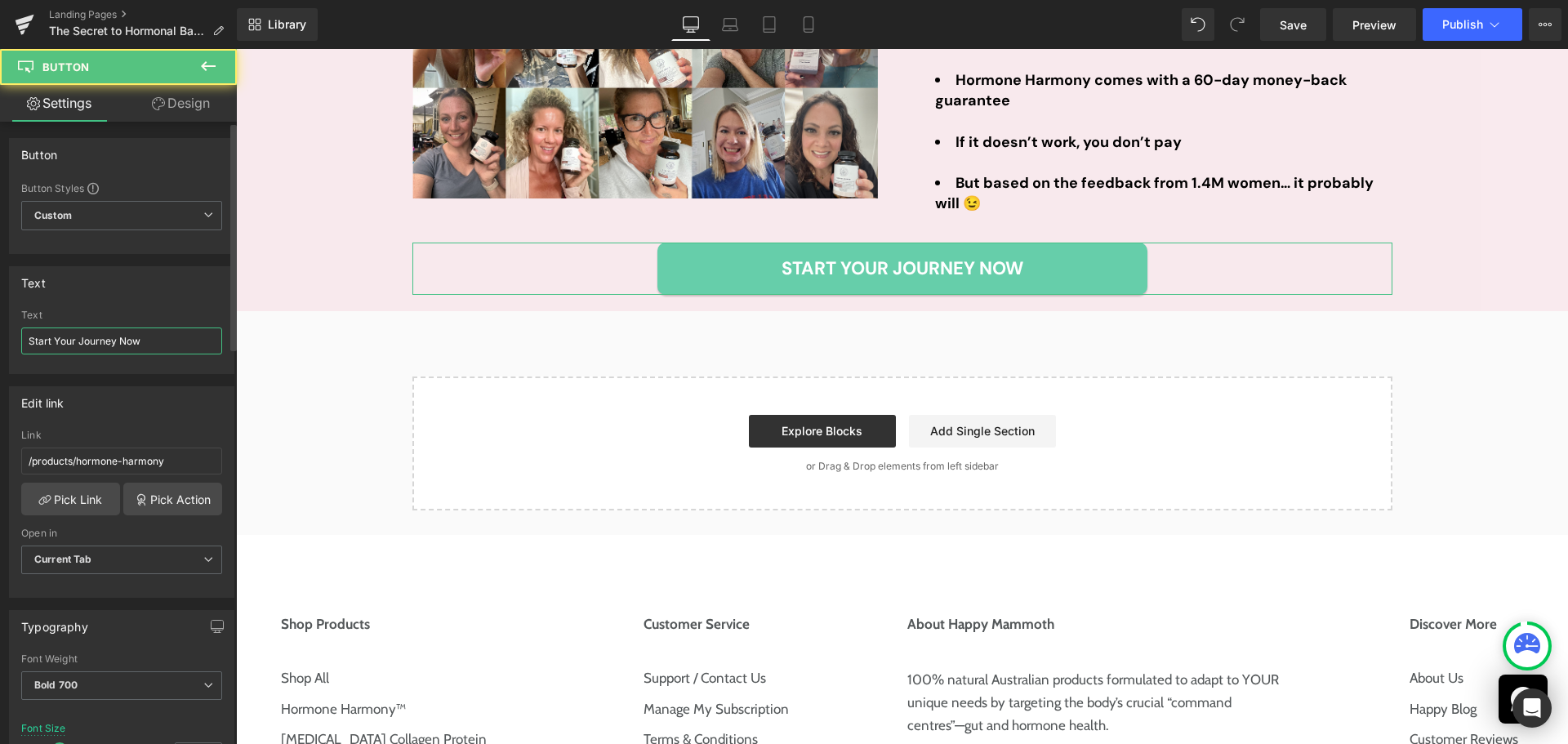
click at [151, 340] on input "Start Your Journey Now" at bounding box center [121, 341] width 201 height 27
paste input "Discover"
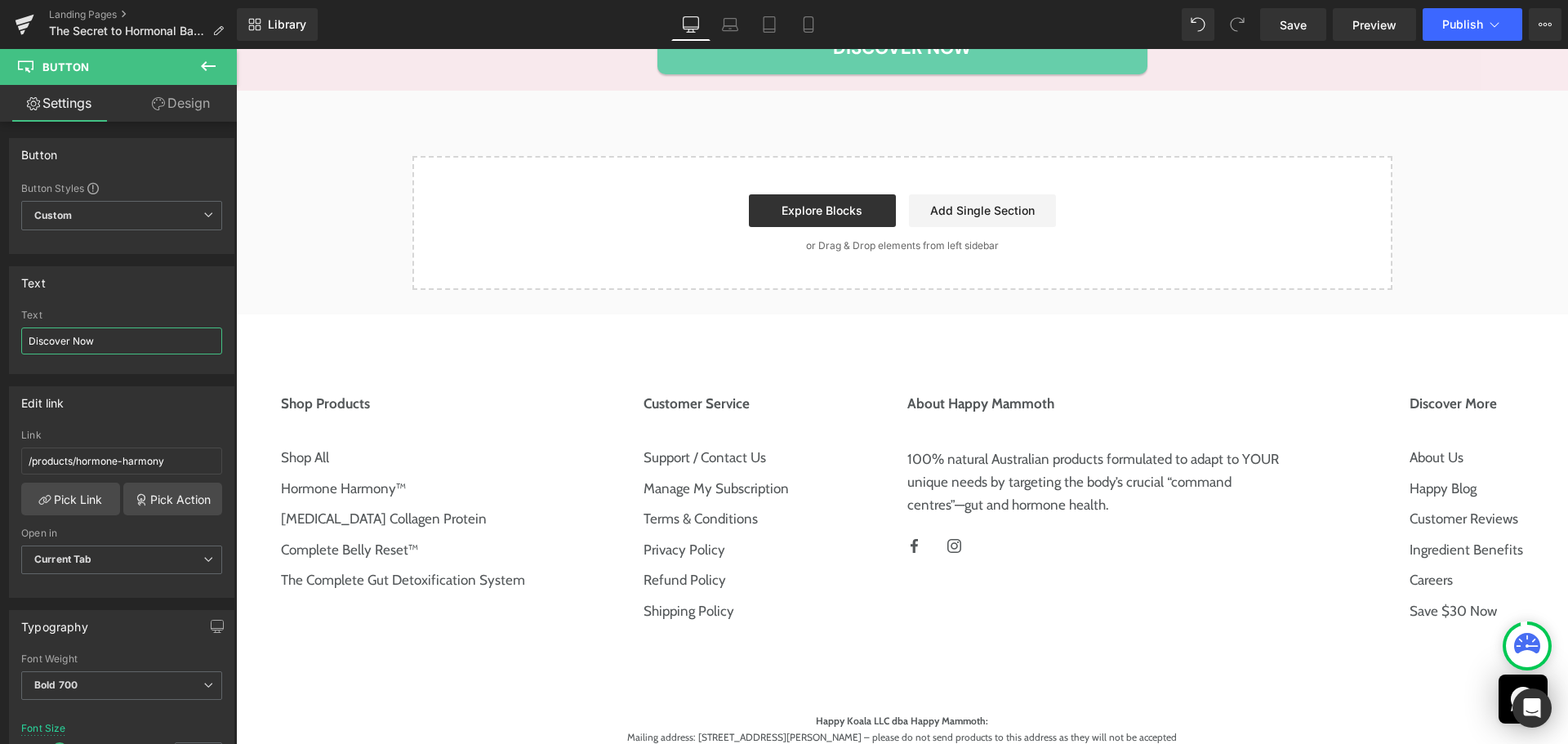
scroll to position [4329, 0]
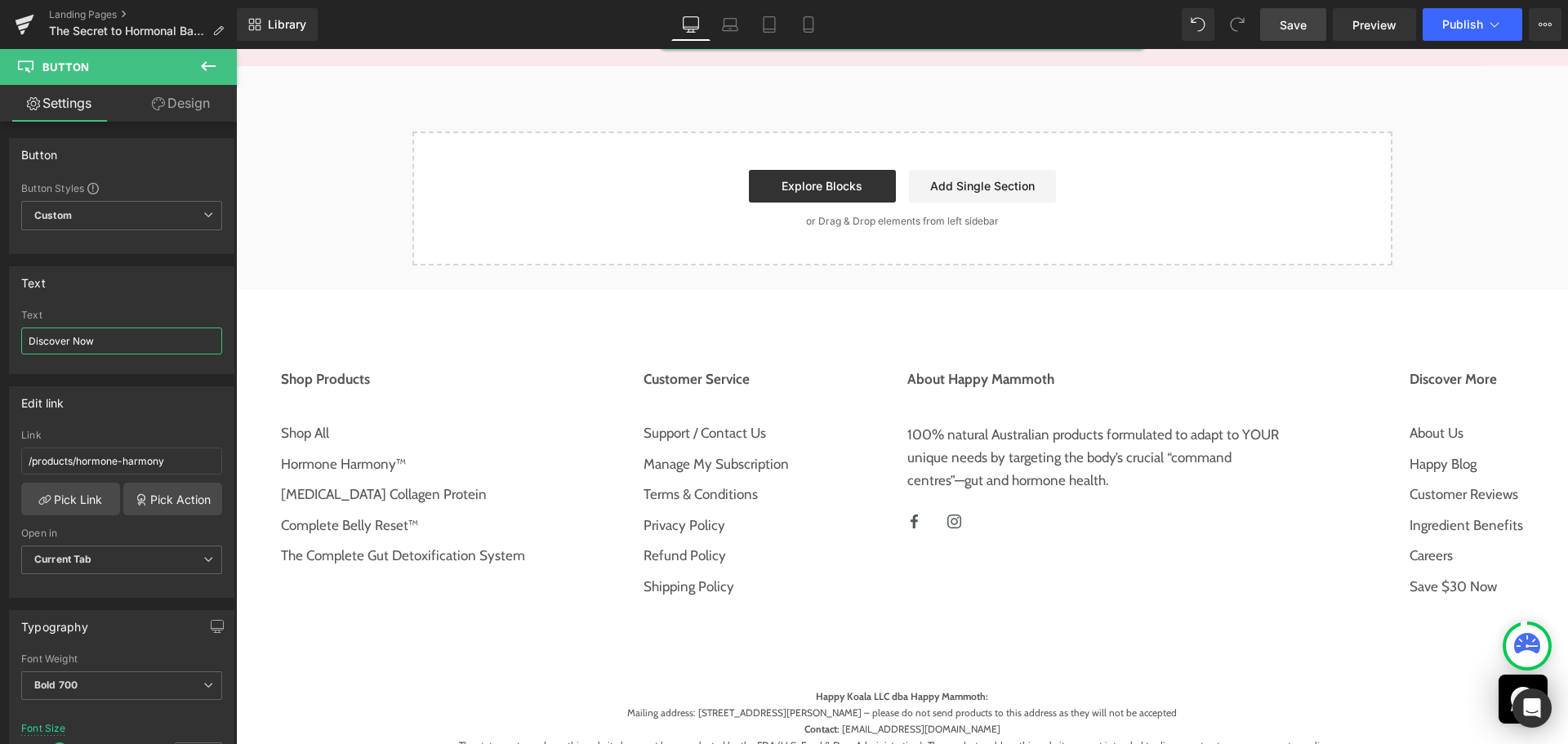
type input "Discover Now"
click at [1308, 19] on link "Save" at bounding box center [1294, 24] width 66 height 33
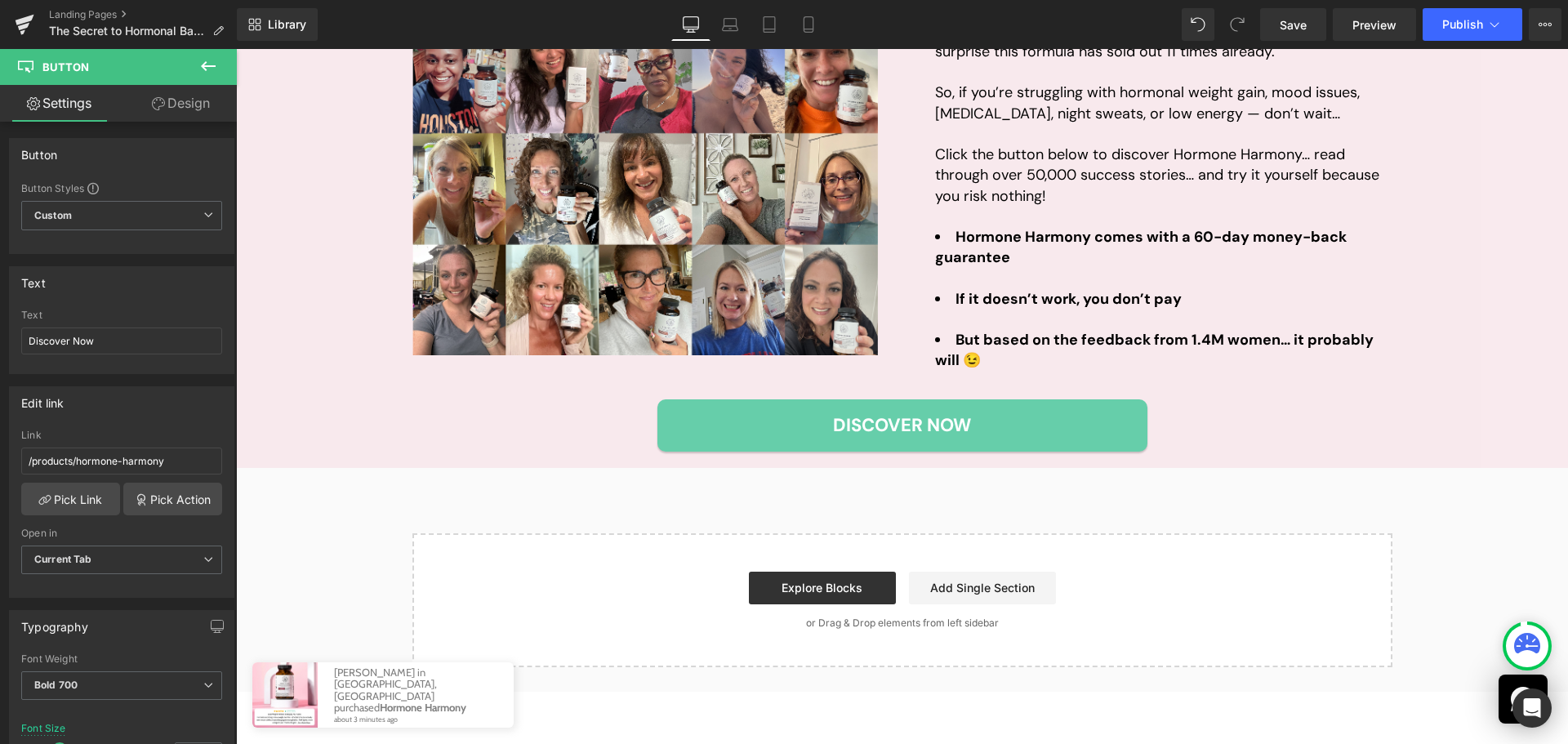
scroll to position [3920, 0]
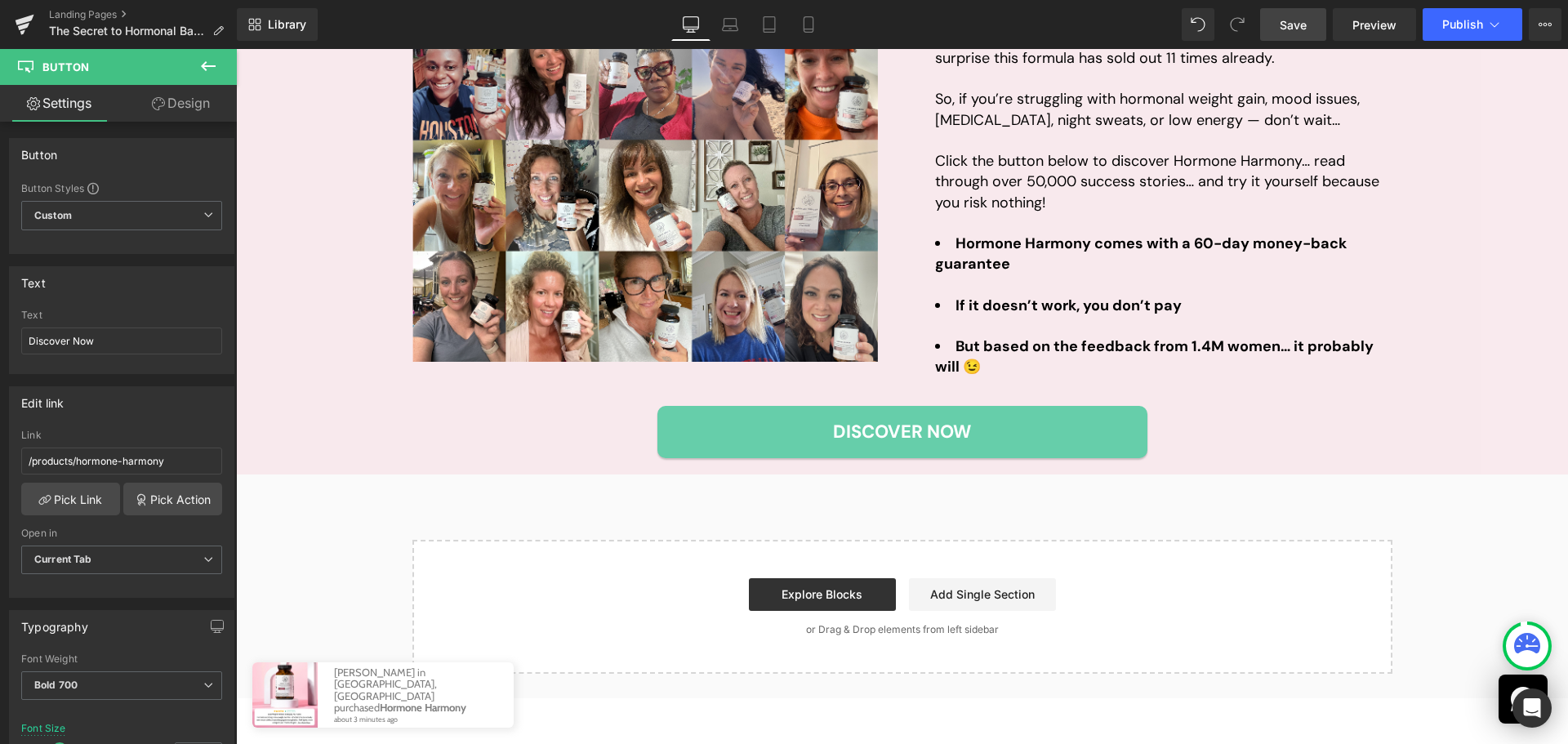
click at [1291, 27] on span "Save" at bounding box center [1293, 25] width 27 height 17
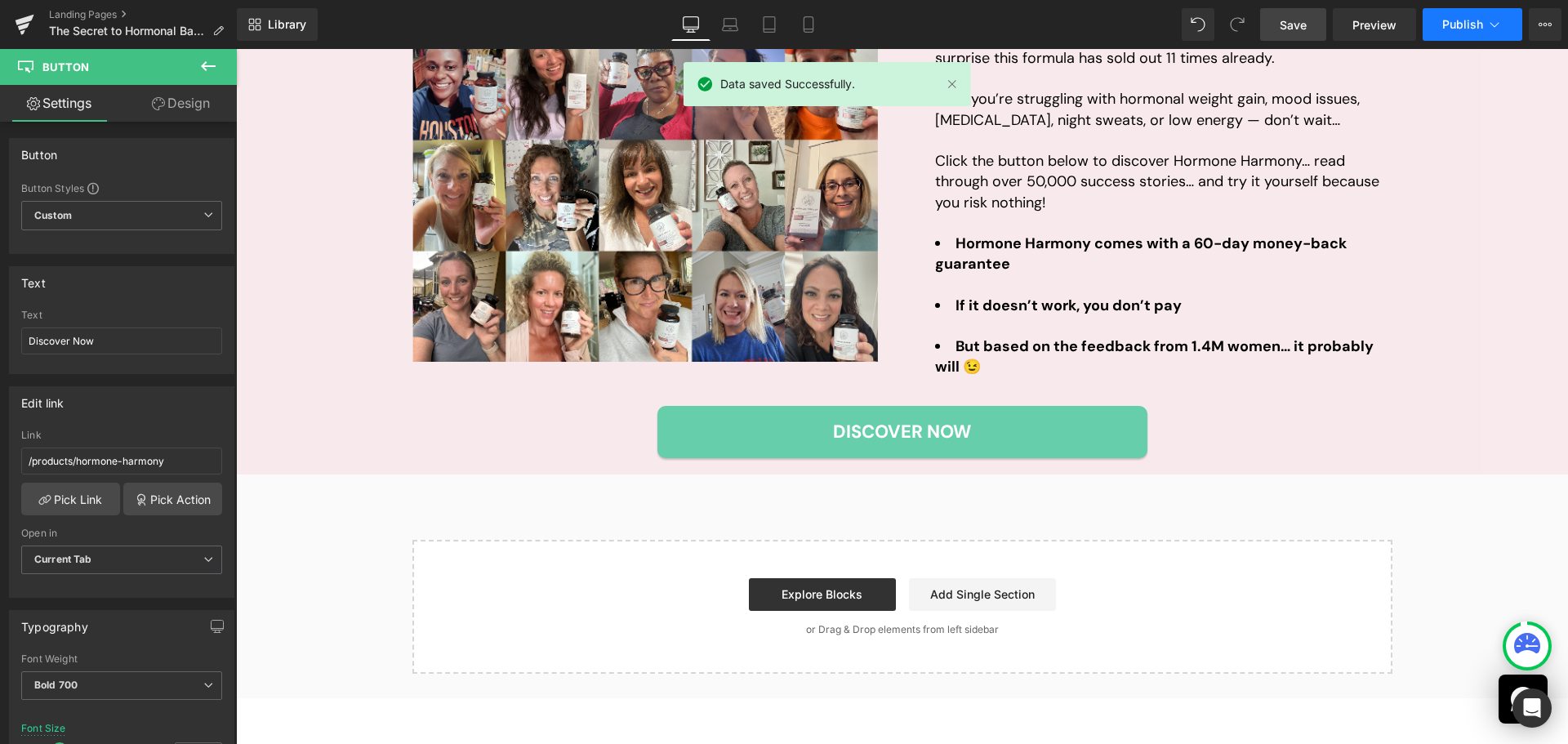
click at [1484, 28] on button "Publish" at bounding box center [1472, 24] width 99 height 33
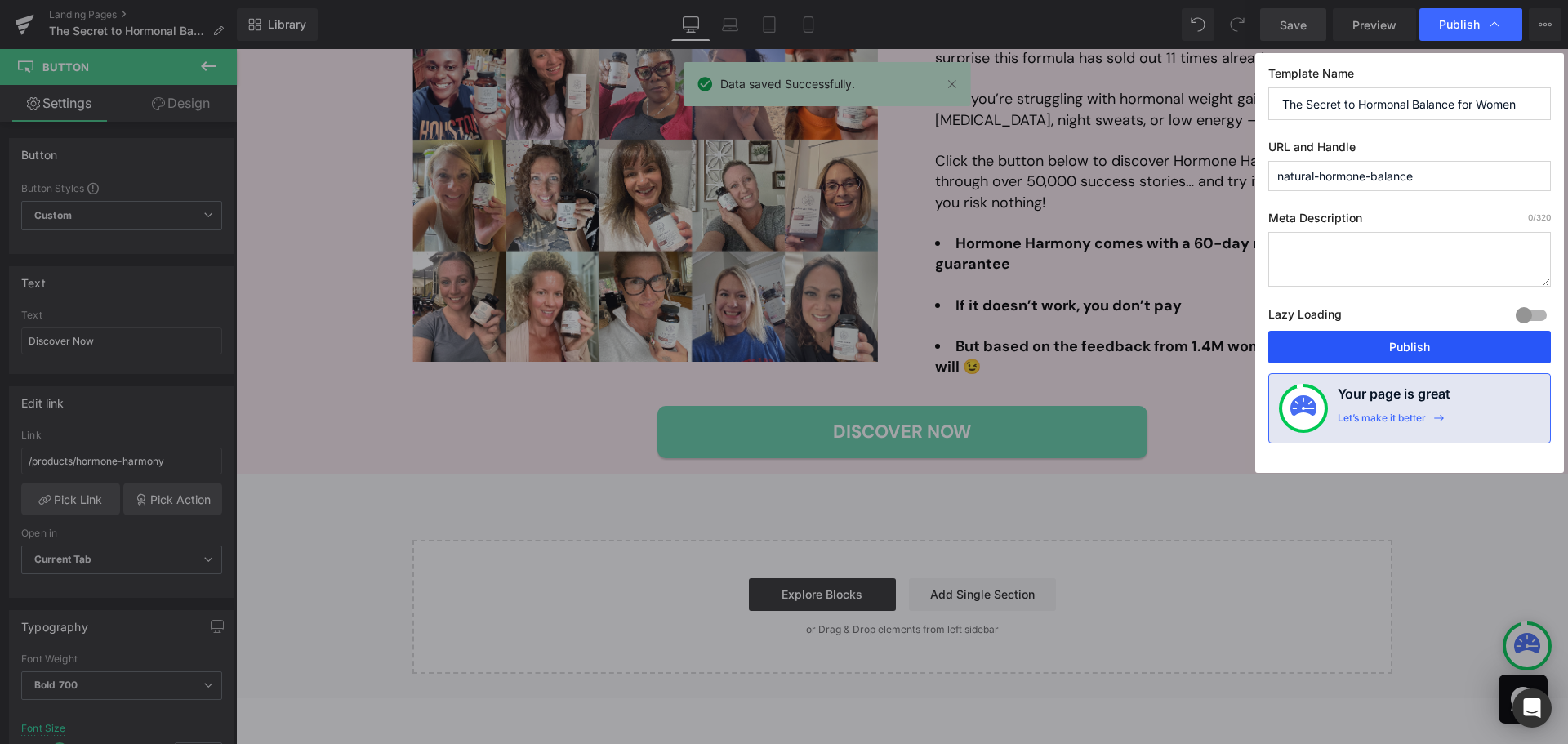
click at [1423, 347] on button "Publish" at bounding box center [1409, 348] width 282 height 33
